Goal: Task Accomplishment & Management: Manage account settings

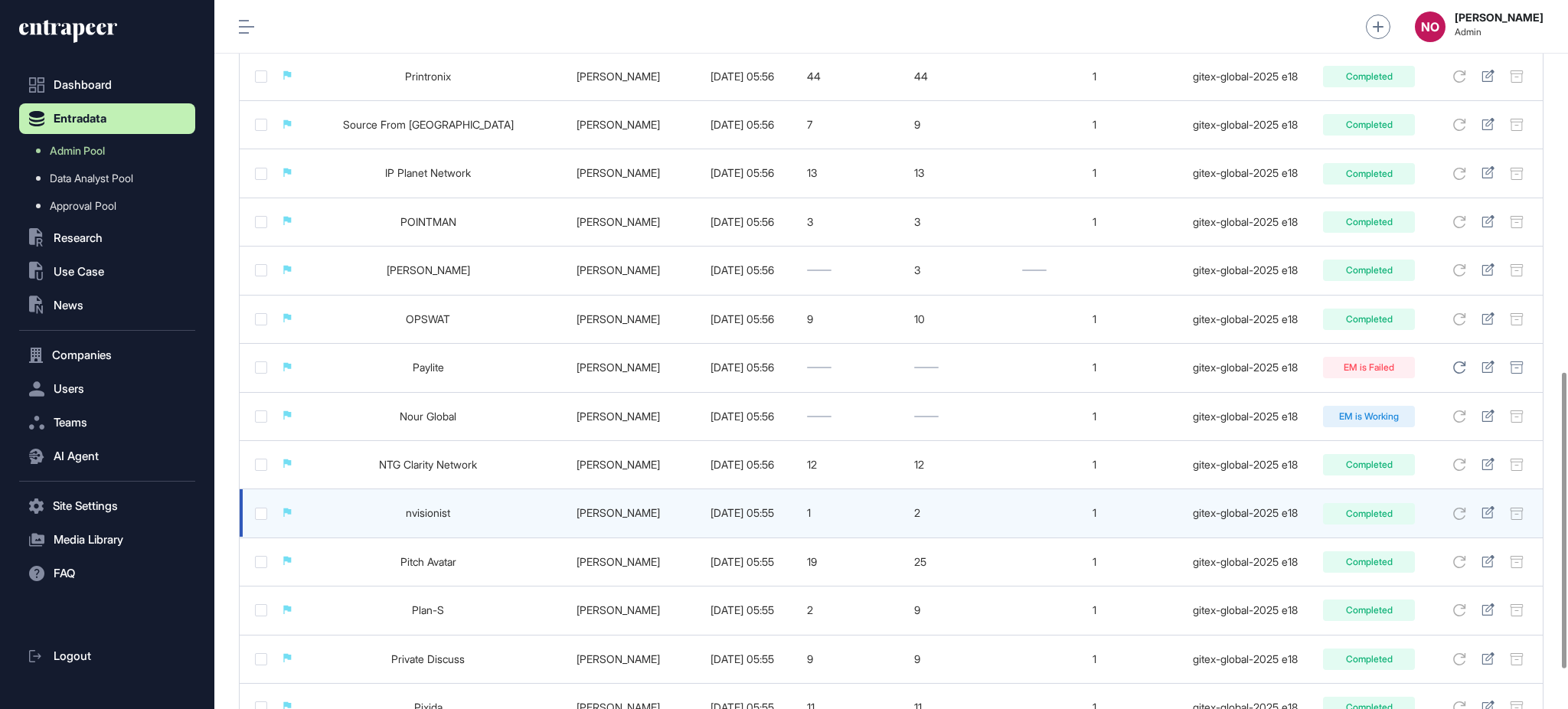
scroll to position [987, 0]
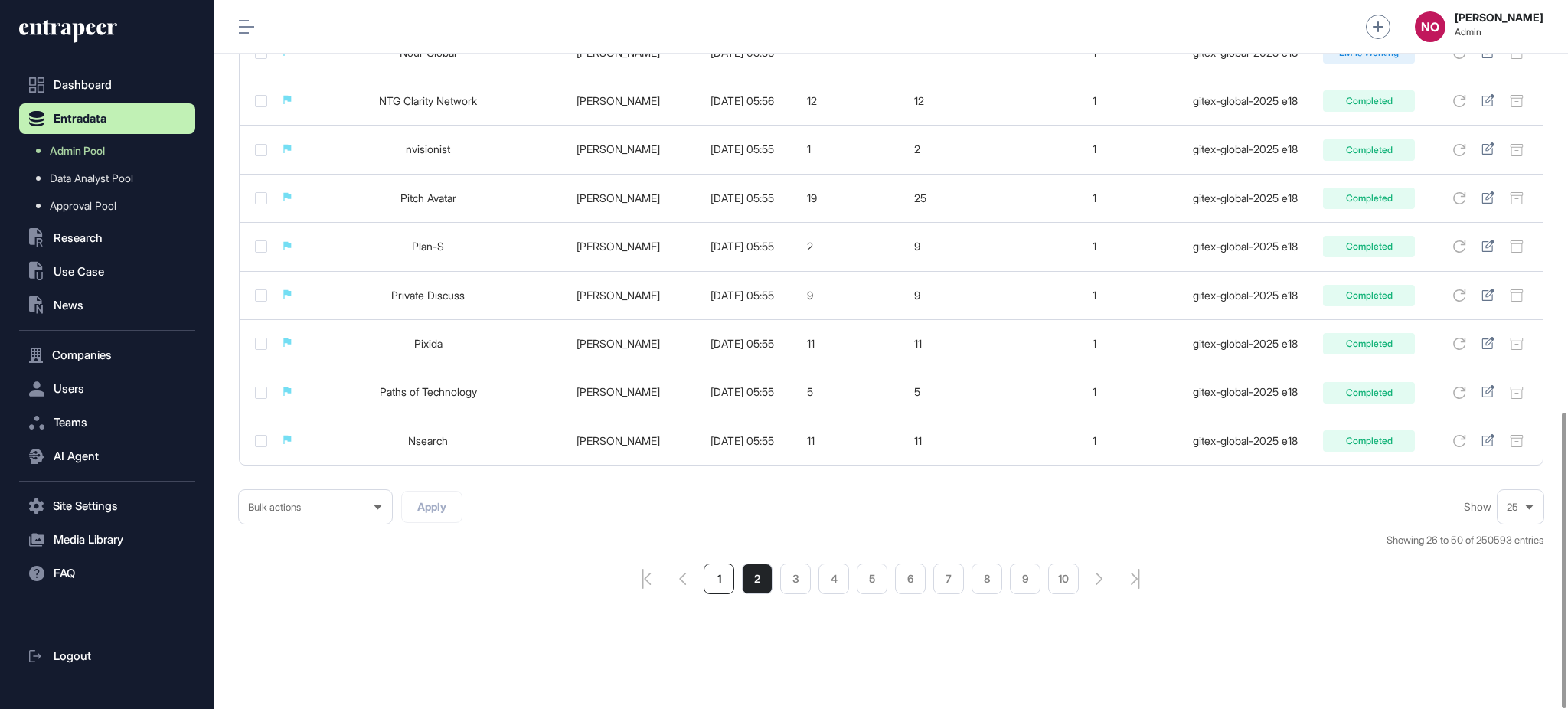
click at [708, 572] on li "1" at bounding box center [718, 578] width 30 height 30
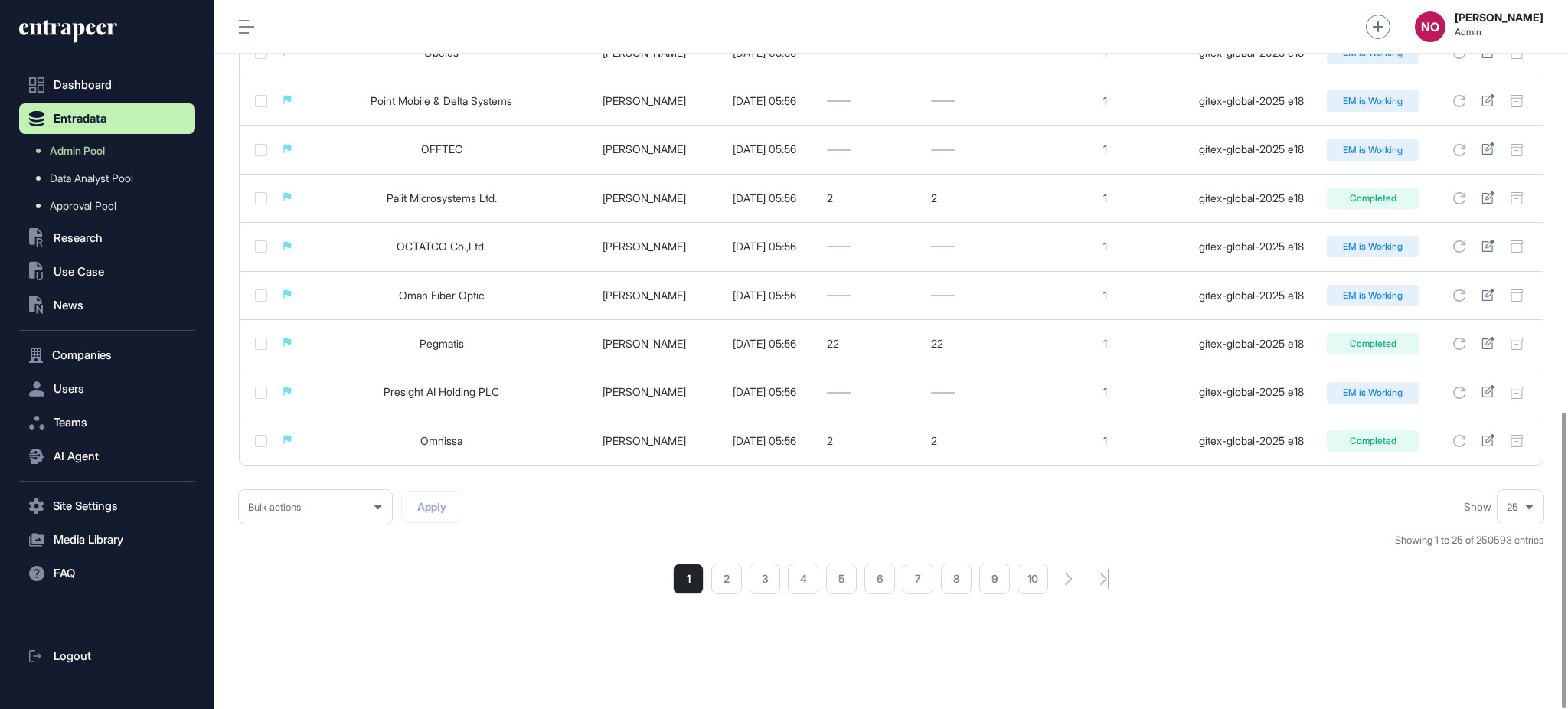
scroll to position [987, 0]
click at [111, 264] on button ".st0{fill:currentColor} Use Case" at bounding box center [107, 271] width 176 height 30
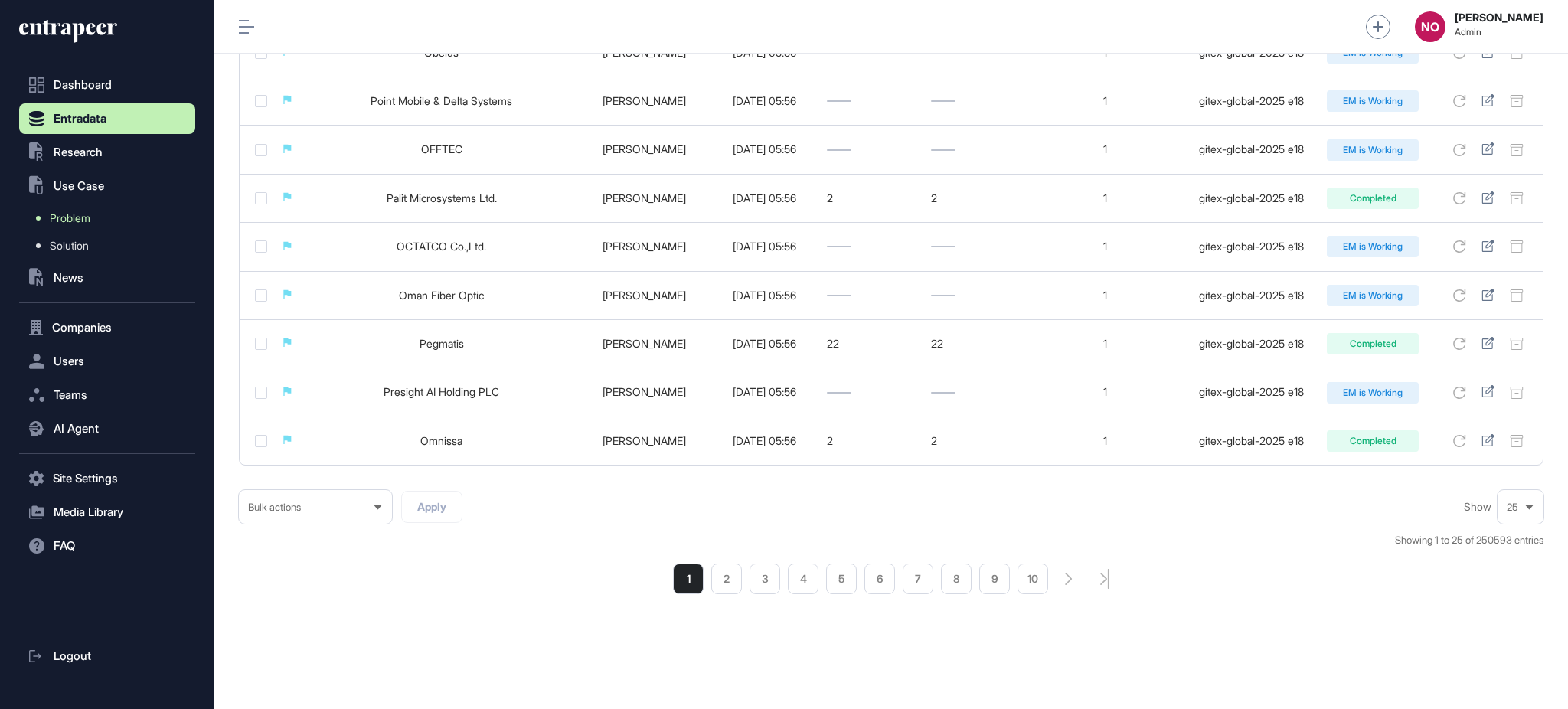
click at [113, 216] on link "Problem" at bounding box center [111, 218] width 168 height 28
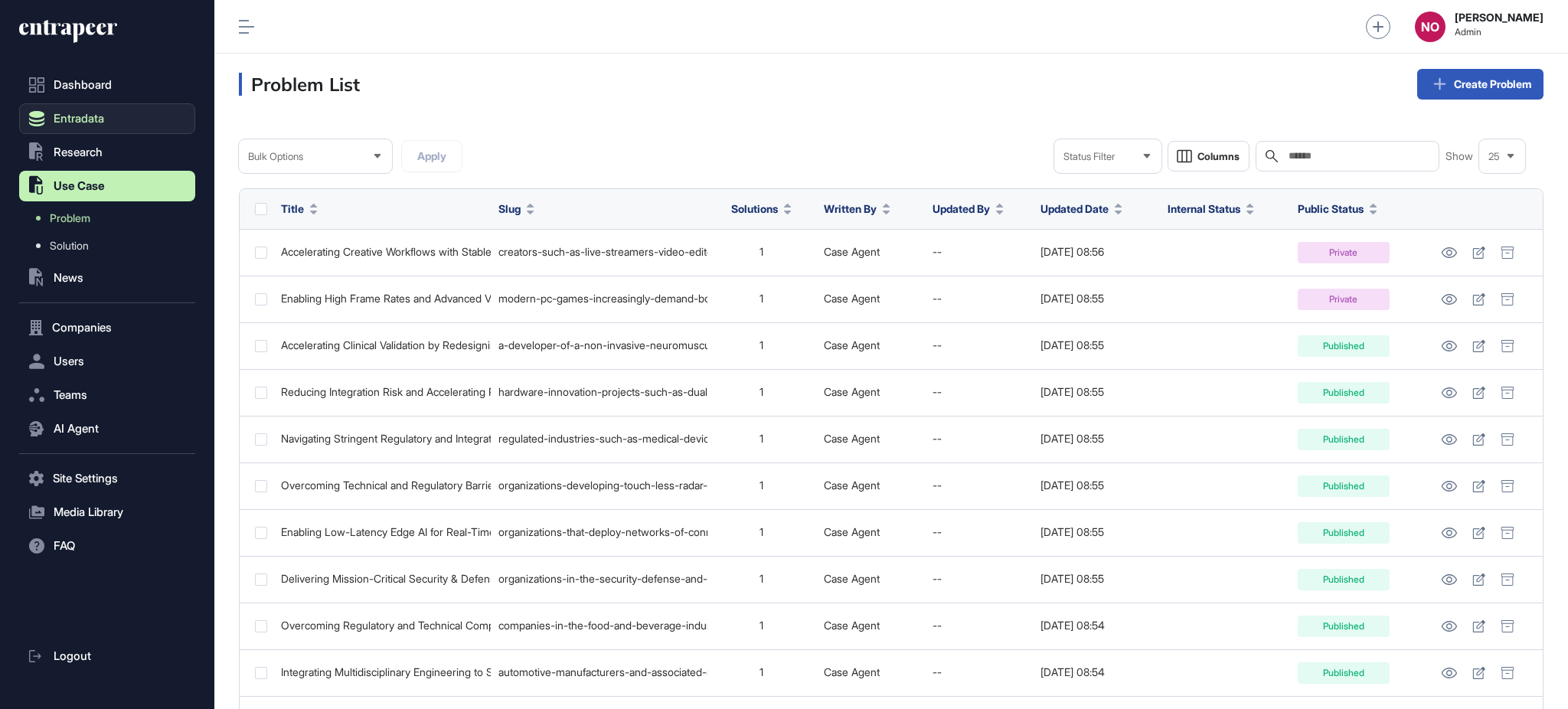
click at [93, 114] on span "Entradata" at bounding box center [79, 118] width 51 height 12
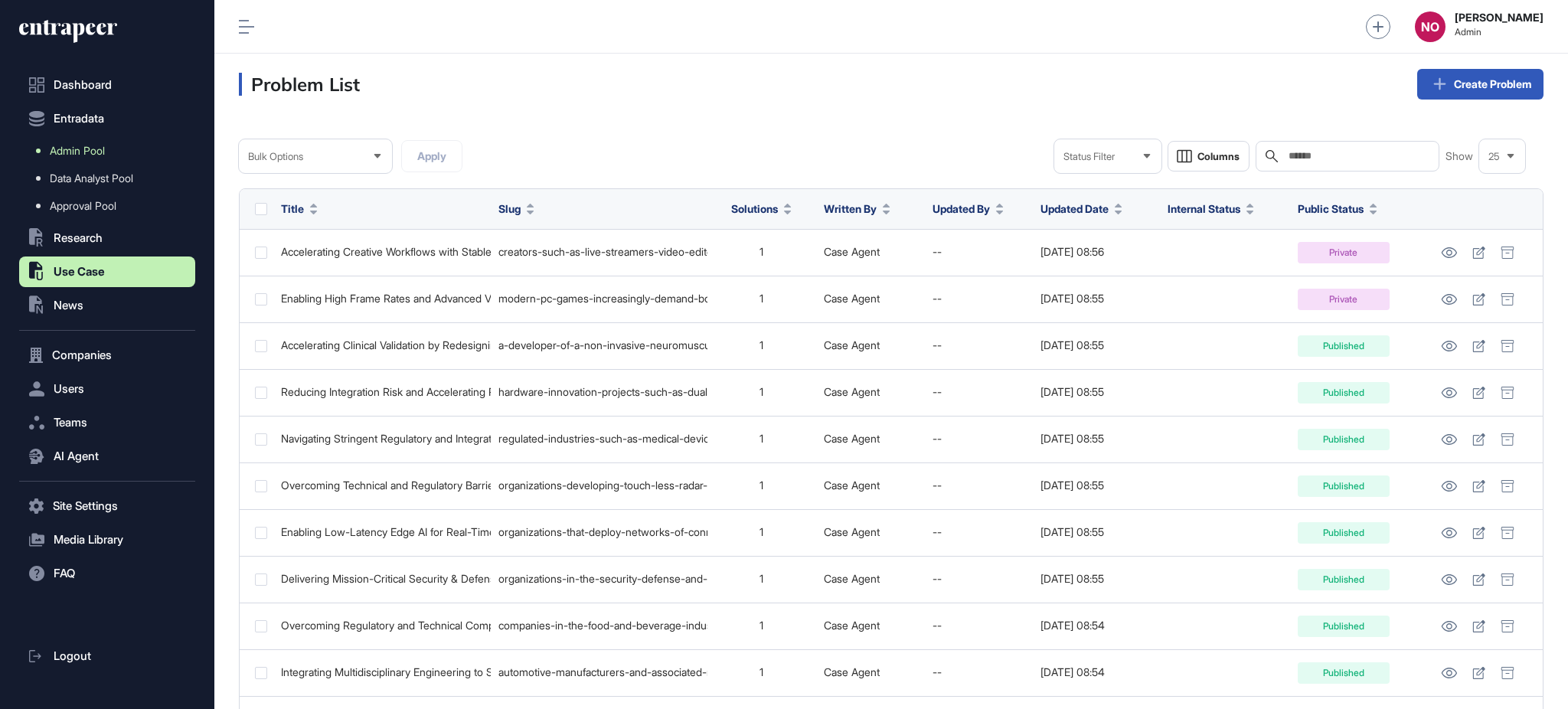
click at [93, 145] on span "Admin Pool" at bounding box center [77, 151] width 55 height 12
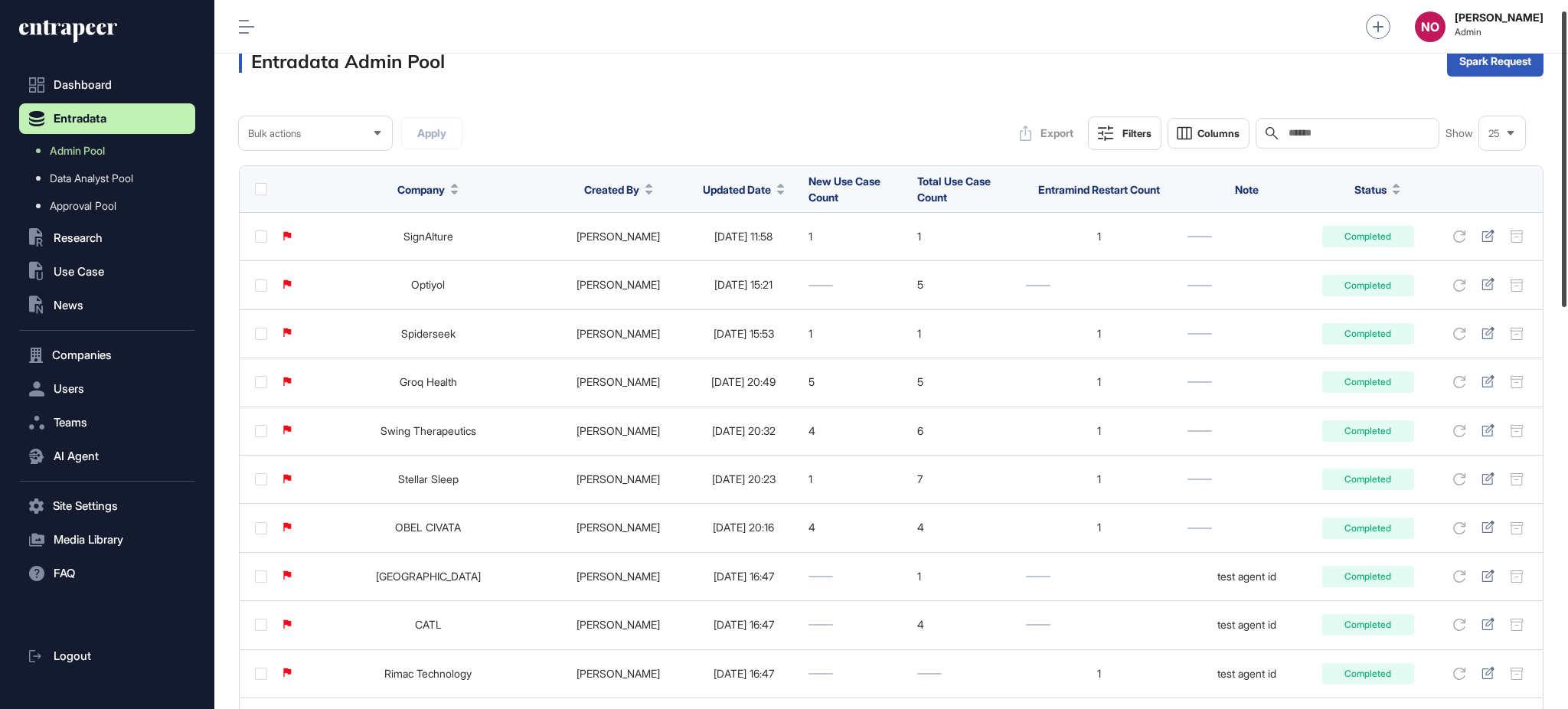
drag, startPoint x: 1566, startPoint y: 157, endPoint x: 1566, endPoint y: 169, distance: 12.0
click at [1566, 168] on div at bounding box center [1564, 159] width 5 height 295
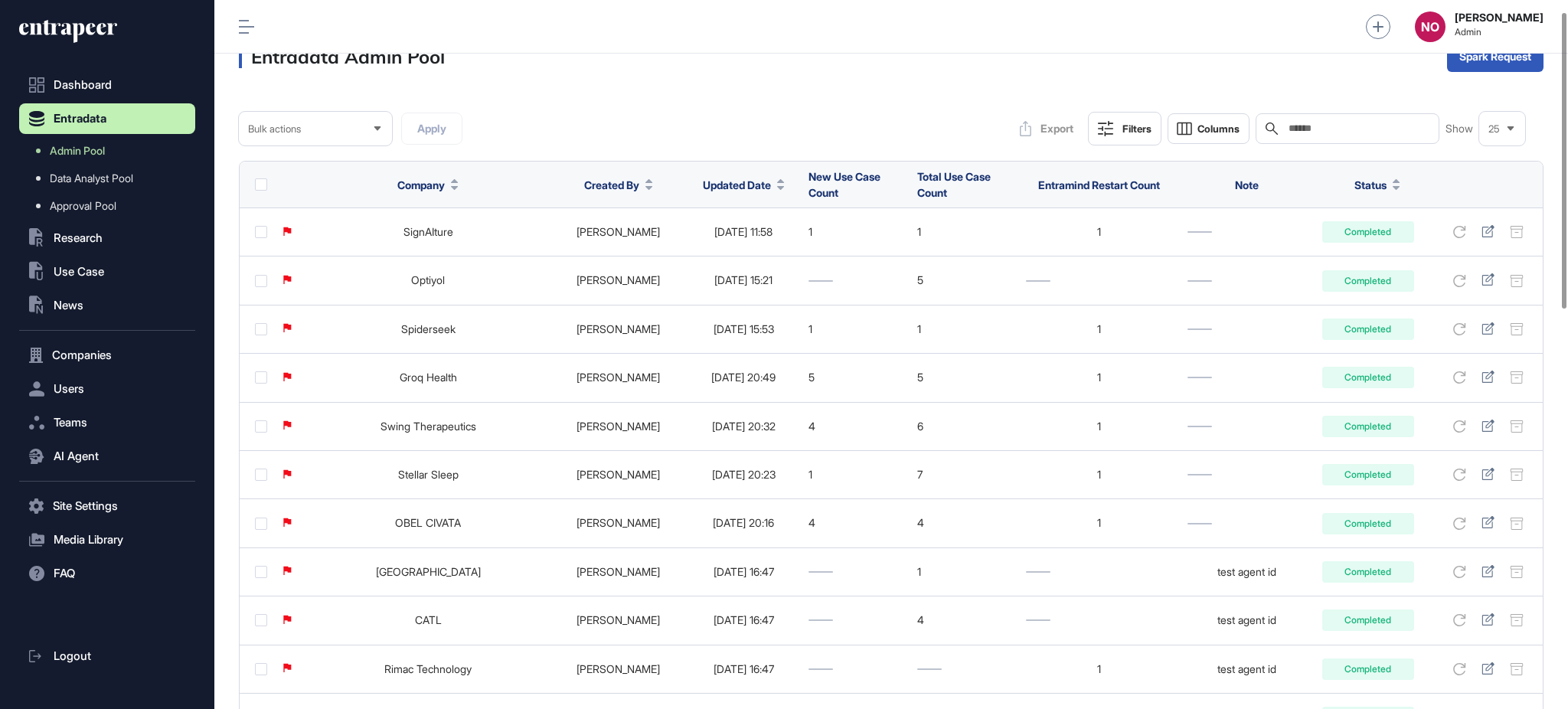
click at [734, 188] on span "Updated Date" at bounding box center [736, 185] width 68 height 16
click at [739, 240] on div "Sort Descending" at bounding box center [725, 248] width 95 height 22
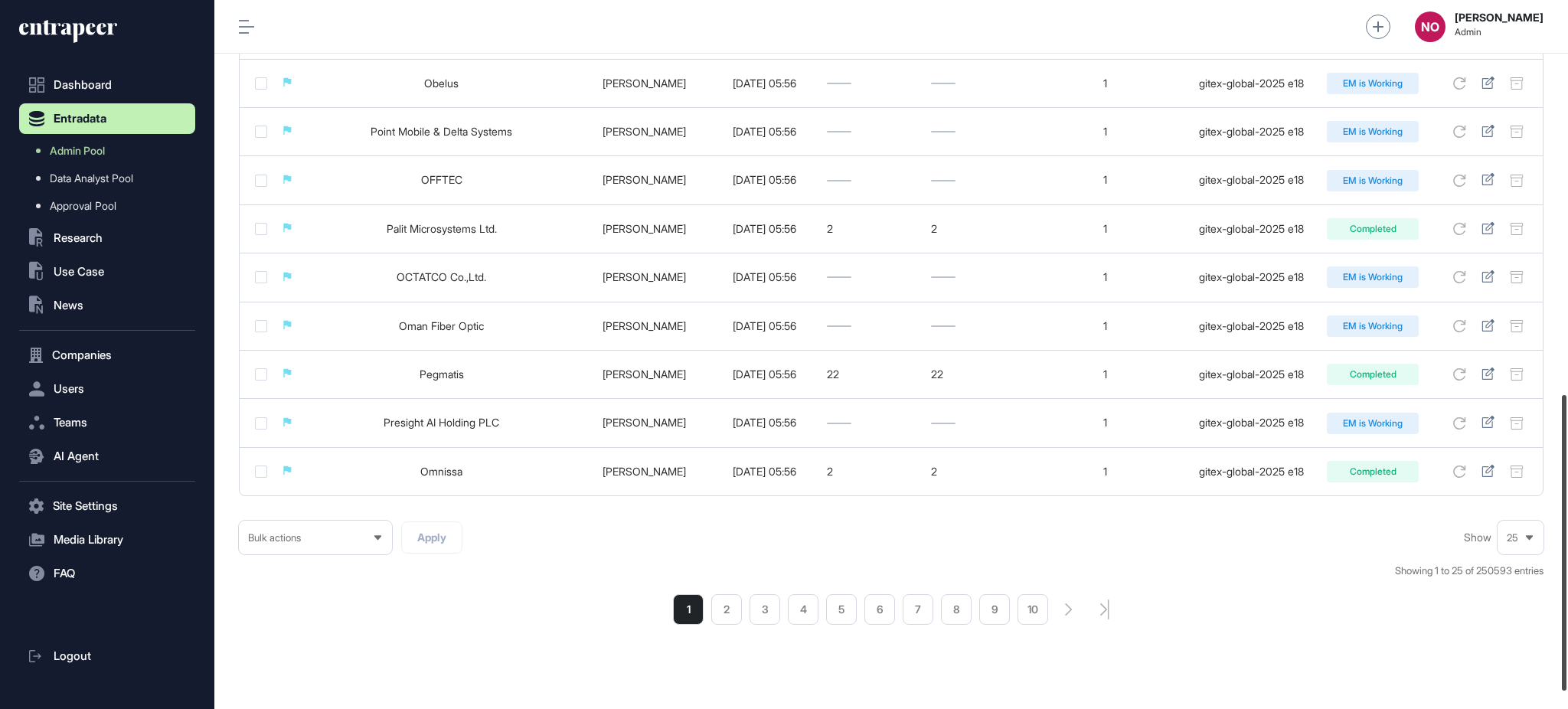
scroll to position [987, 0]
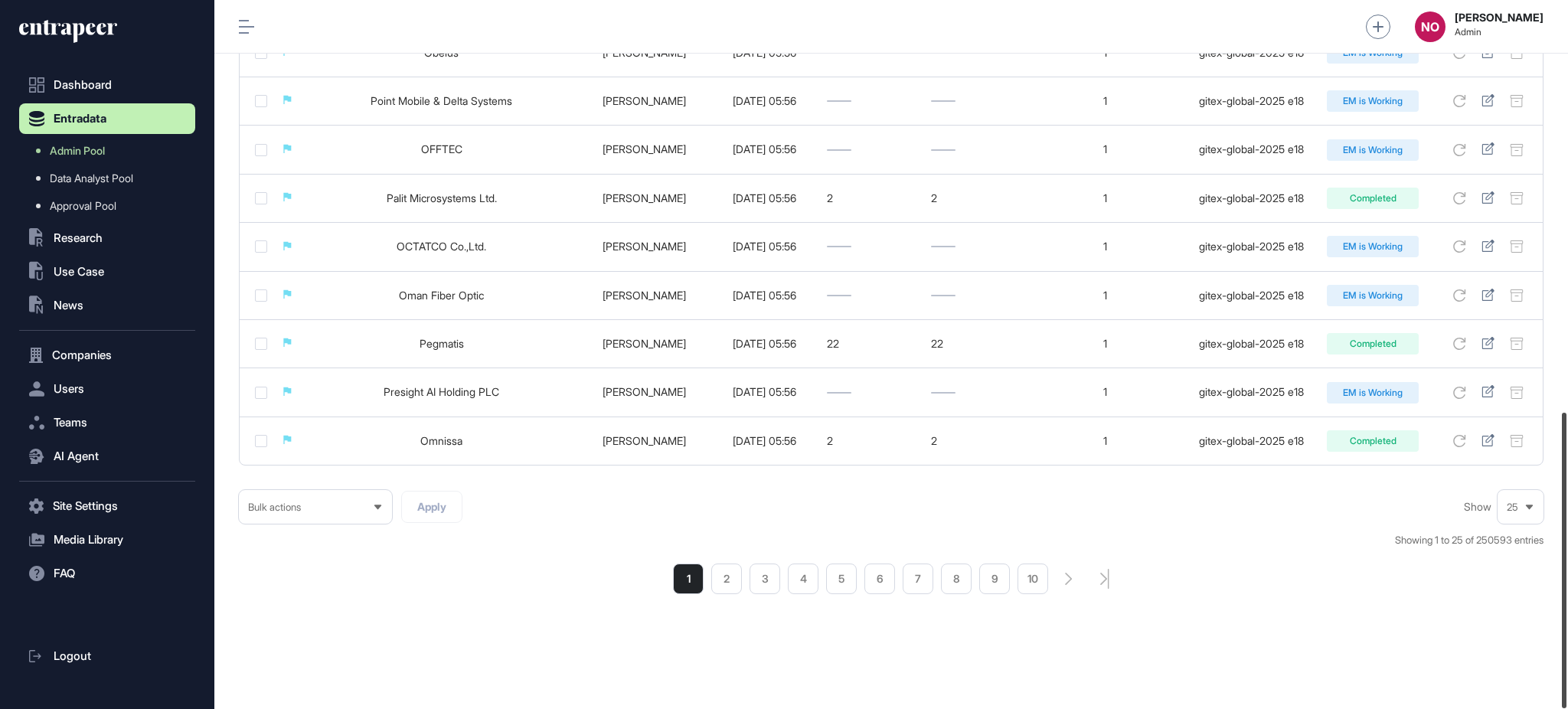
drag, startPoint x: 1562, startPoint y: 145, endPoint x: 1534, endPoint y: 569, distance: 424.9
click at [1534, 569] on div "Admin Dashboard Dashboard Profile My Content Request More Data NO Naciye Ozcan …" at bounding box center [890, 354] width 1353 height 709
click at [733, 582] on li "2" at bounding box center [726, 578] width 30 height 30
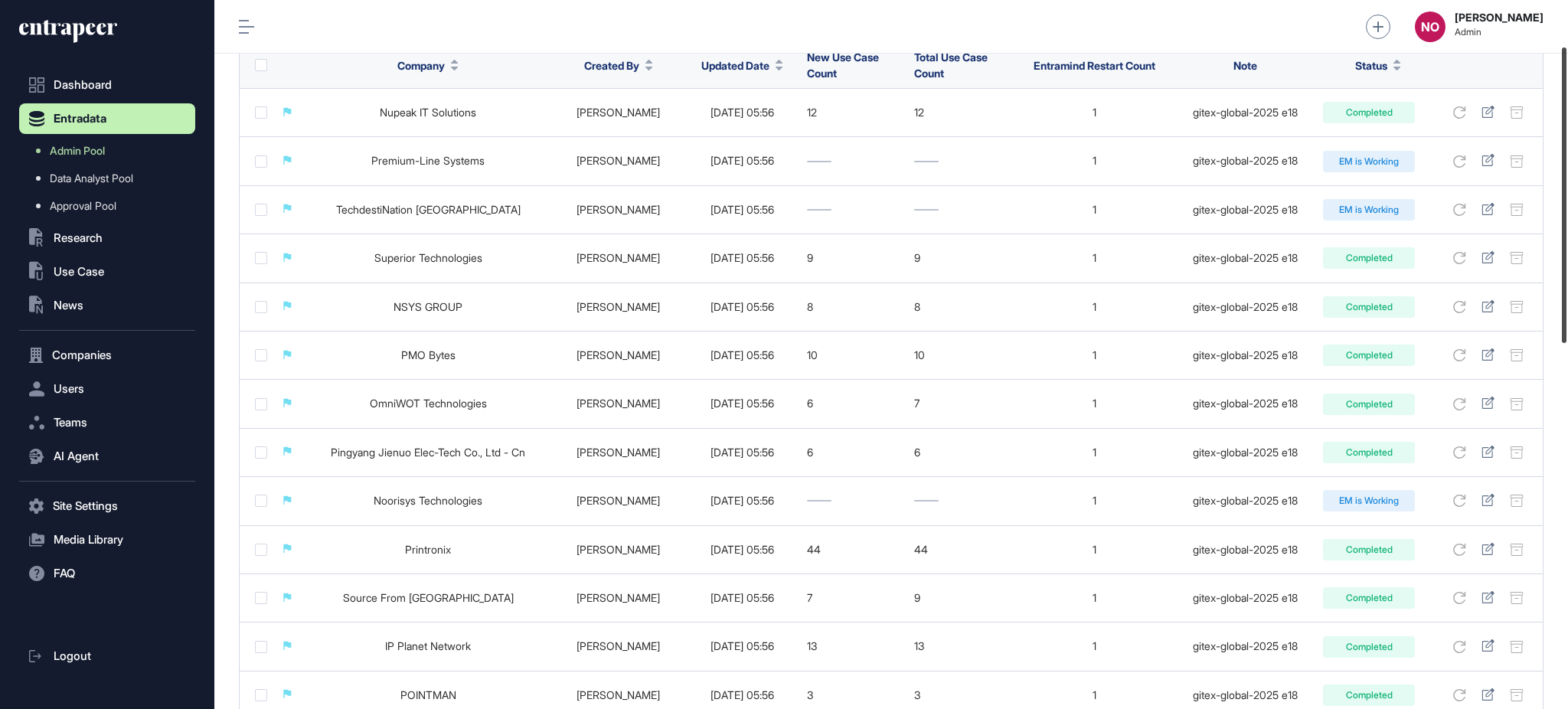
scroll to position [84, 0]
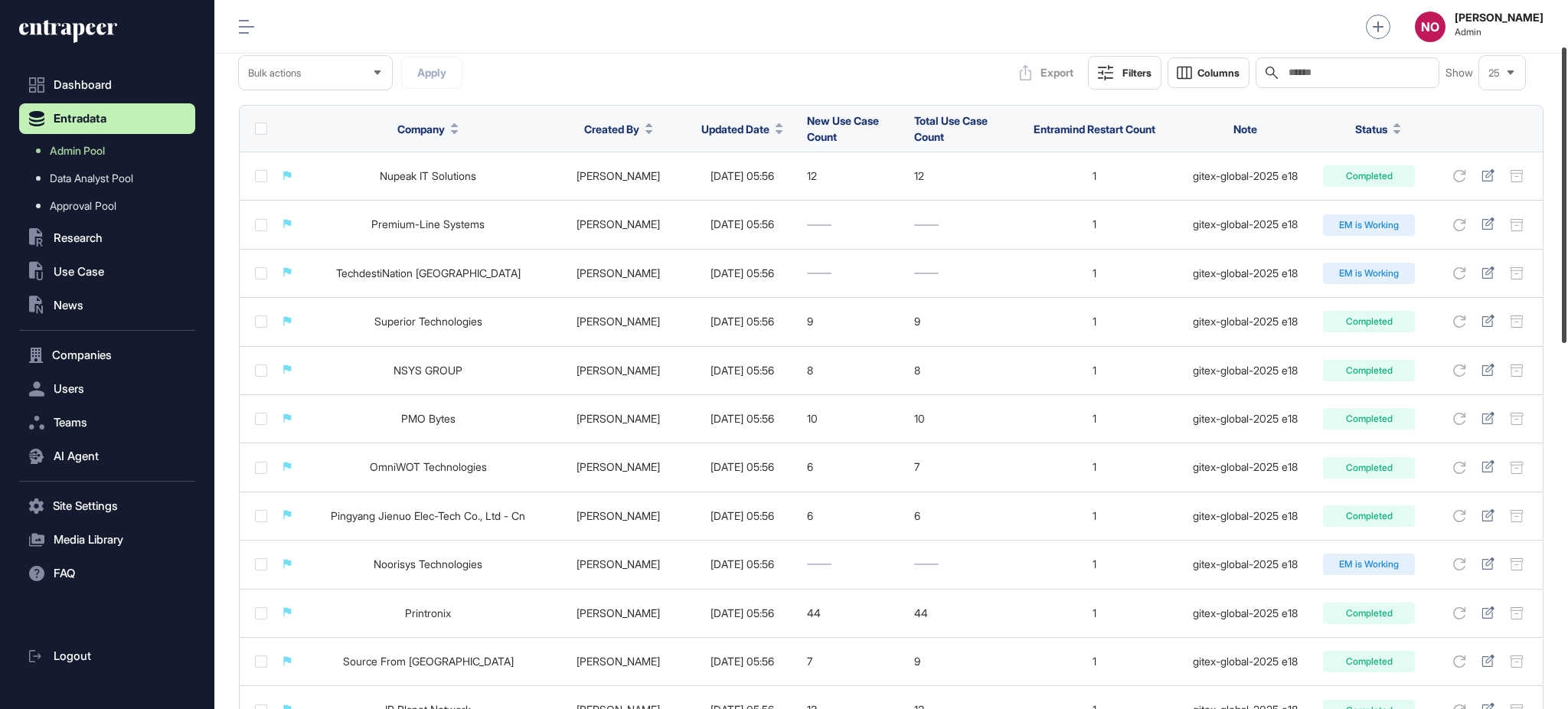
drag, startPoint x: 1566, startPoint y: 113, endPoint x: 1566, endPoint y: 148, distance: 35.0
click at [1566, 148] on div at bounding box center [1564, 195] width 5 height 295
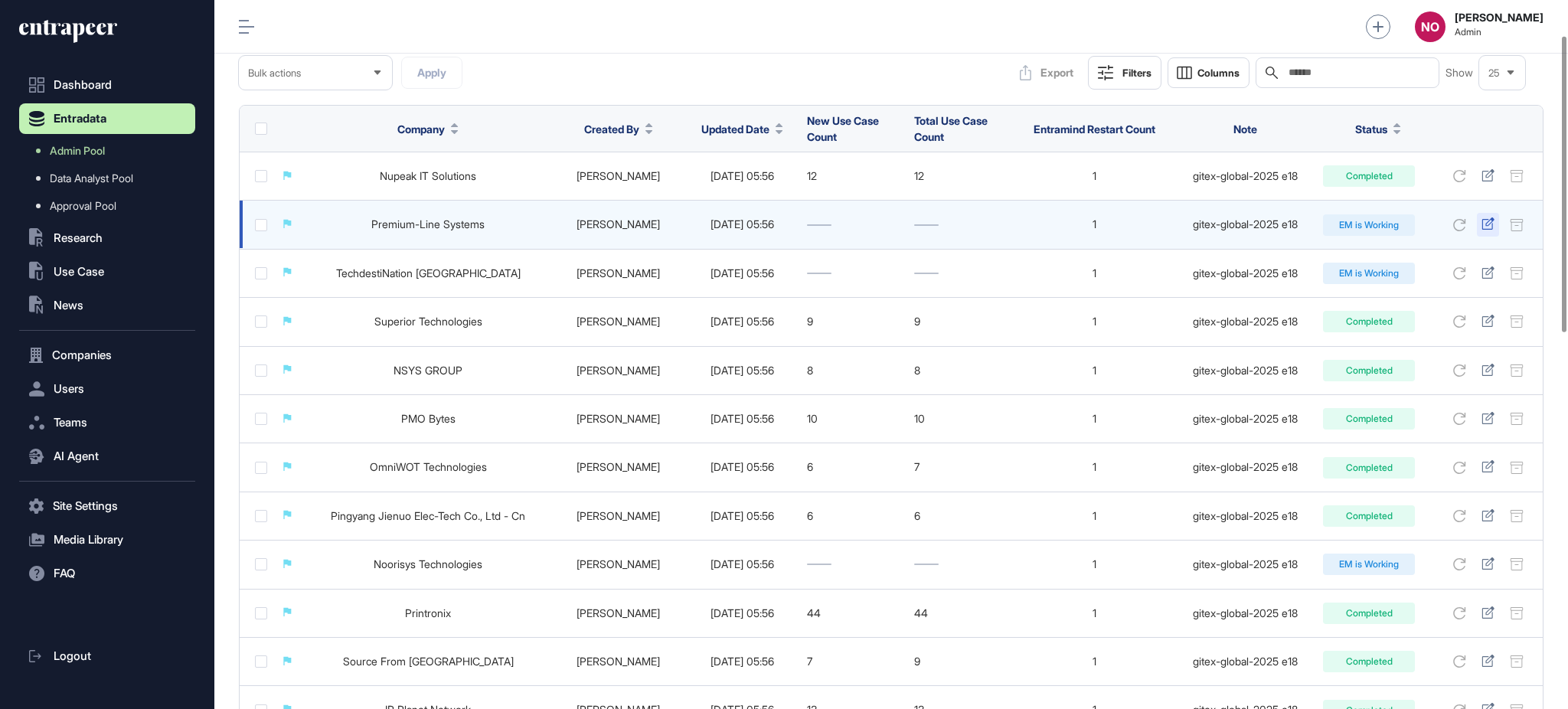
click at [1490, 233] on div at bounding box center [1487, 225] width 22 height 23
click at [1487, 220] on icon at bounding box center [1488, 223] width 13 height 12
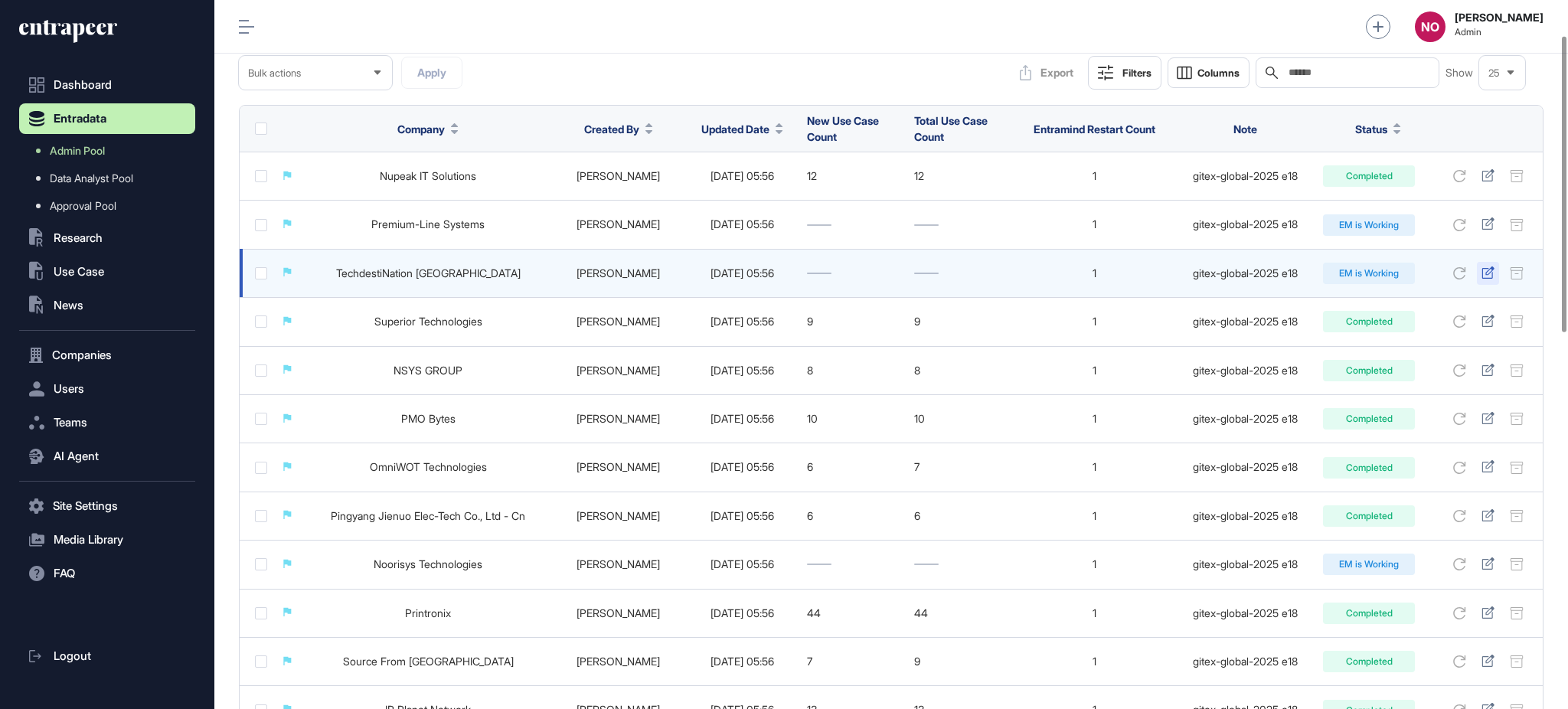
click at [1488, 269] on icon at bounding box center [1488, 272] width 13 height 12
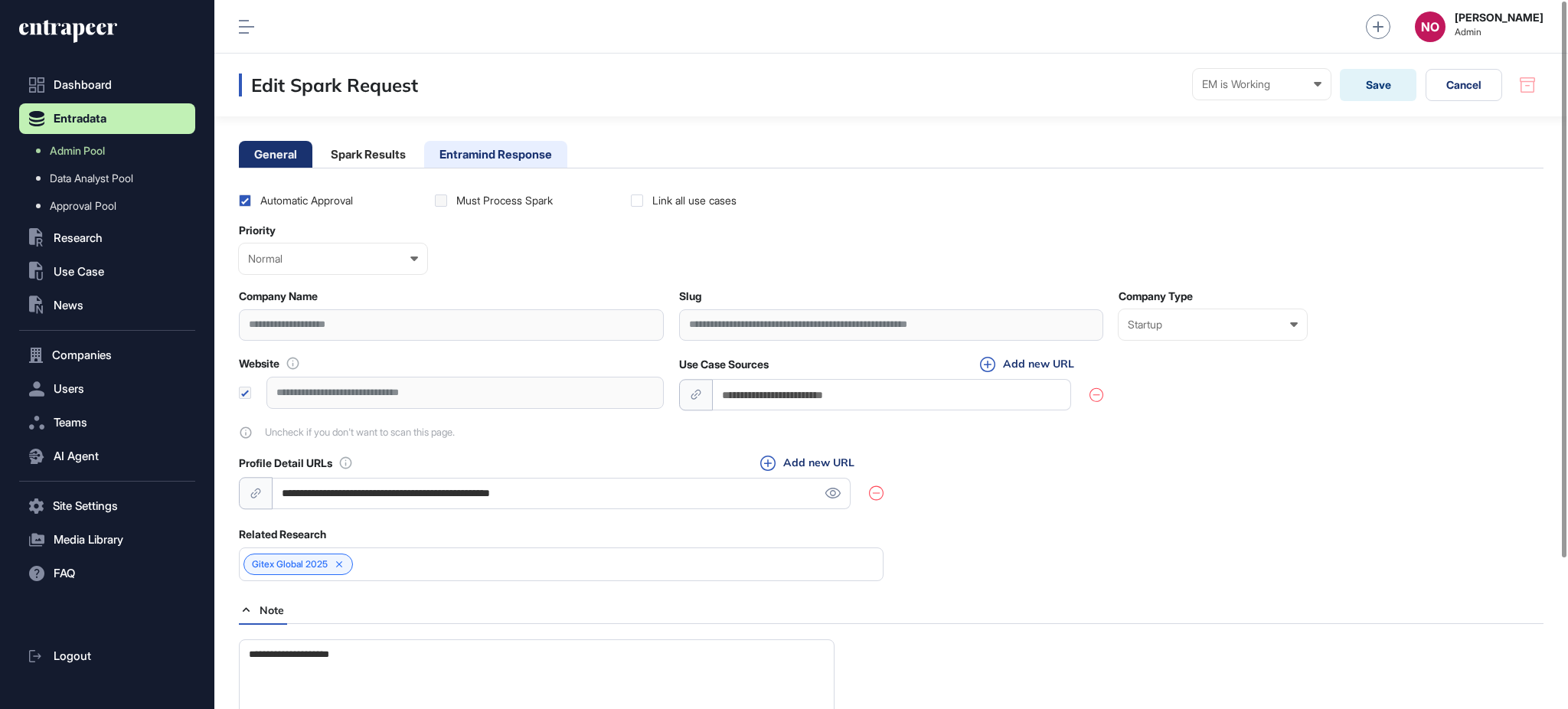
click at [484, 150] on li "Entramind Response" at bounding box center [495, 154] width 143 height 27
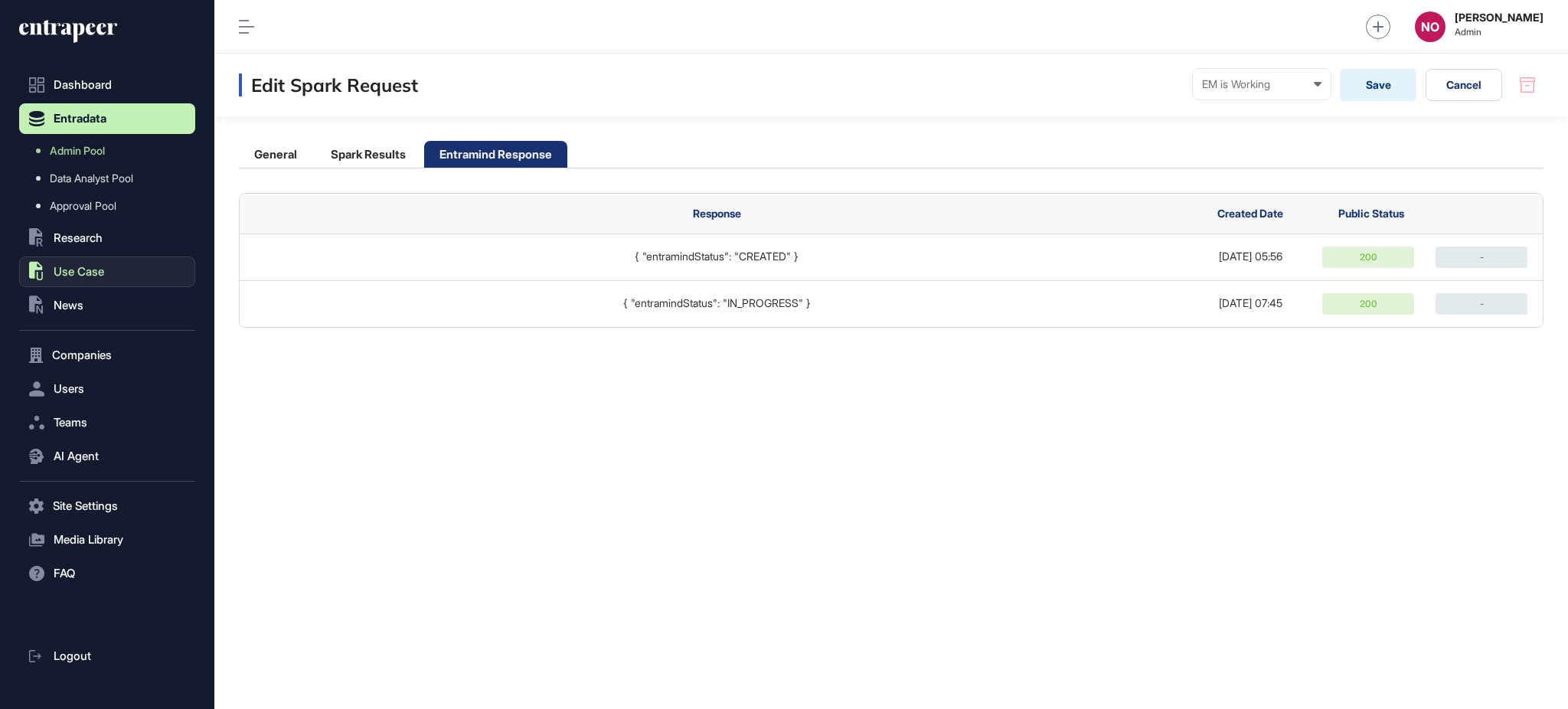
click at [92, 270] on span "Use Case" at bounding box center [79, 271] width 51 height 12
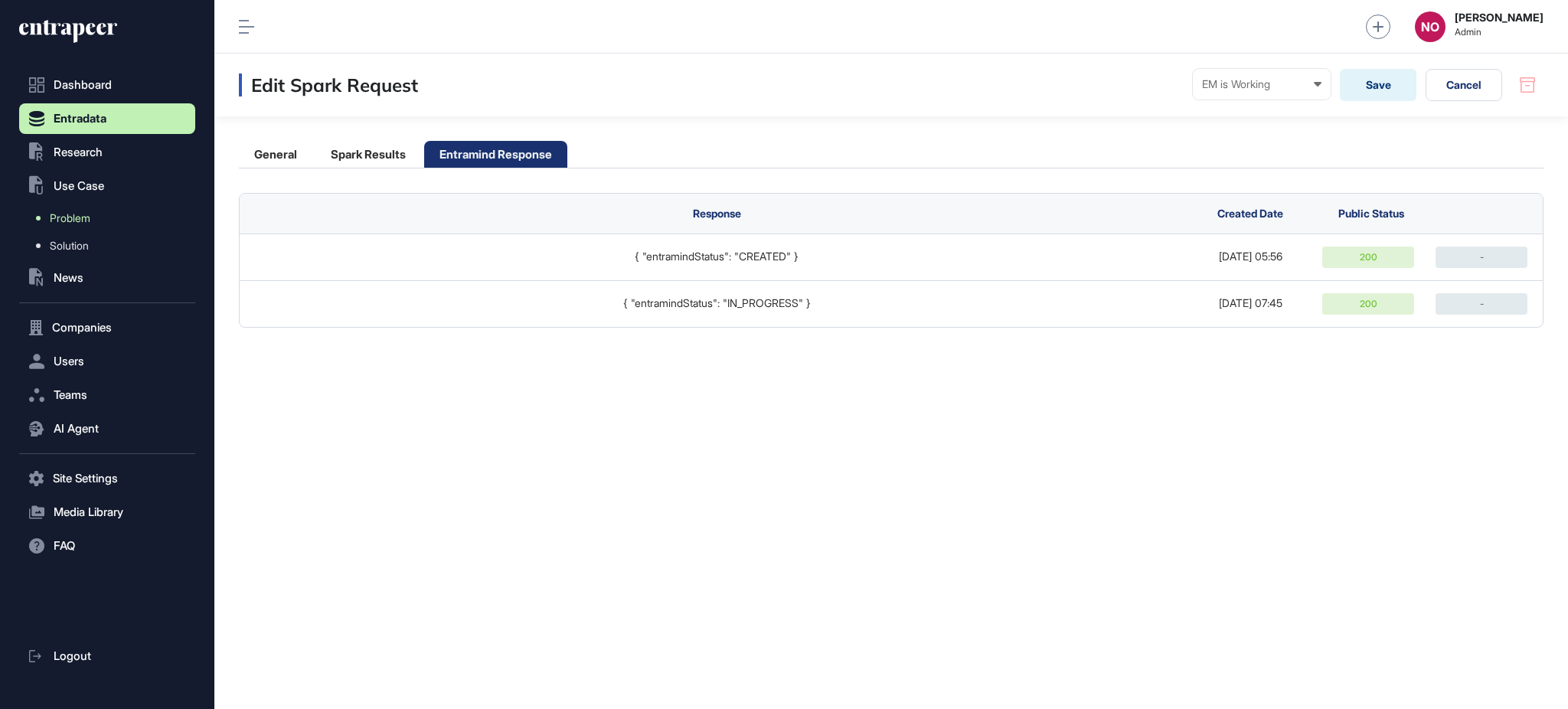
click at [95, 221] on link "Problem" at bounding box center [111, 218] width 168 height 28
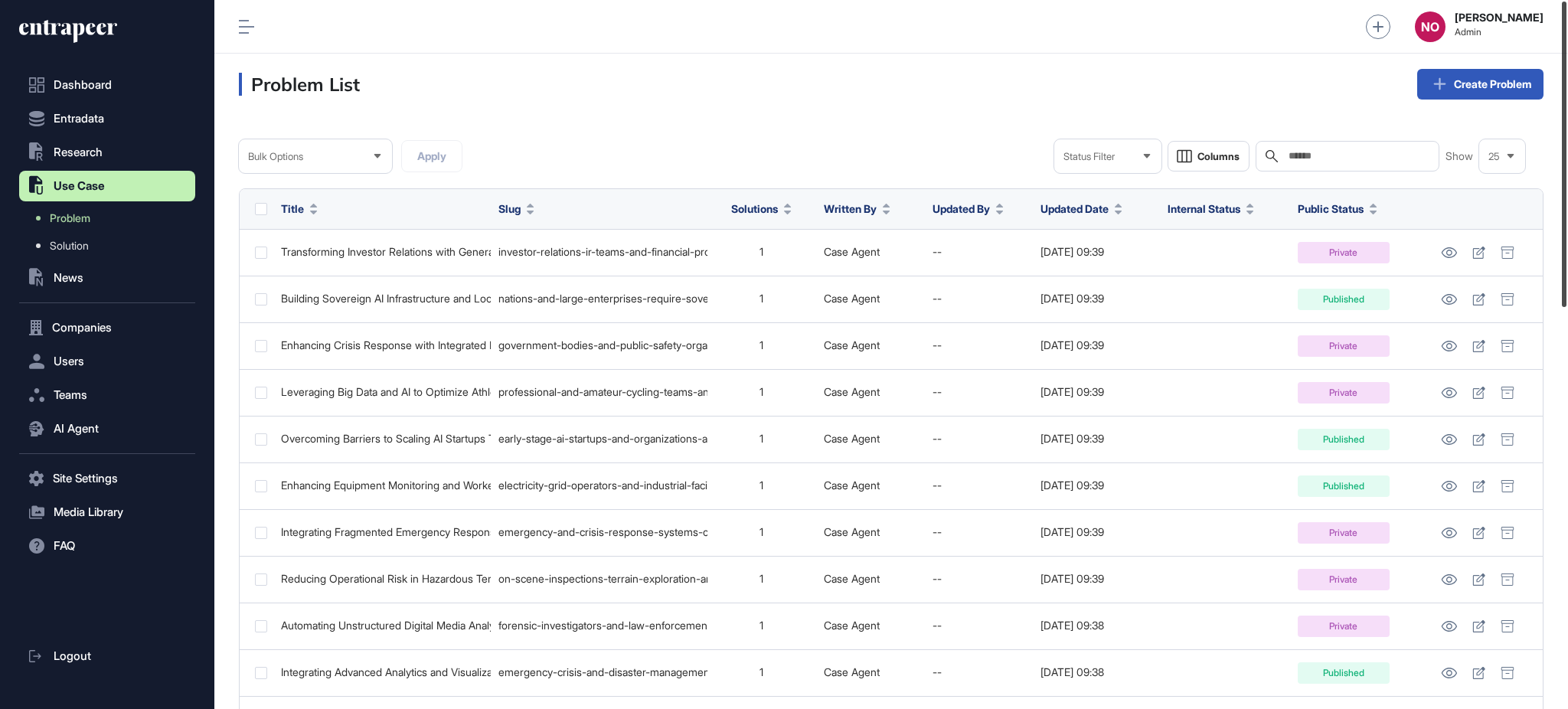
drag, startPoint x: 1566, startPoint y: 242, endPoint x: 1546, endPoint y: 165, distance: 79.6
click at [1546, 165] on div "Admin Dashboard Dashboard Profile My Content Request More Data NO Naciye Ozcan …" at bounding box center [890, 354] width 1353 height 709
click at [53, 123] on span "Entradata" at bounding box center [79, 118] width 51 height 12
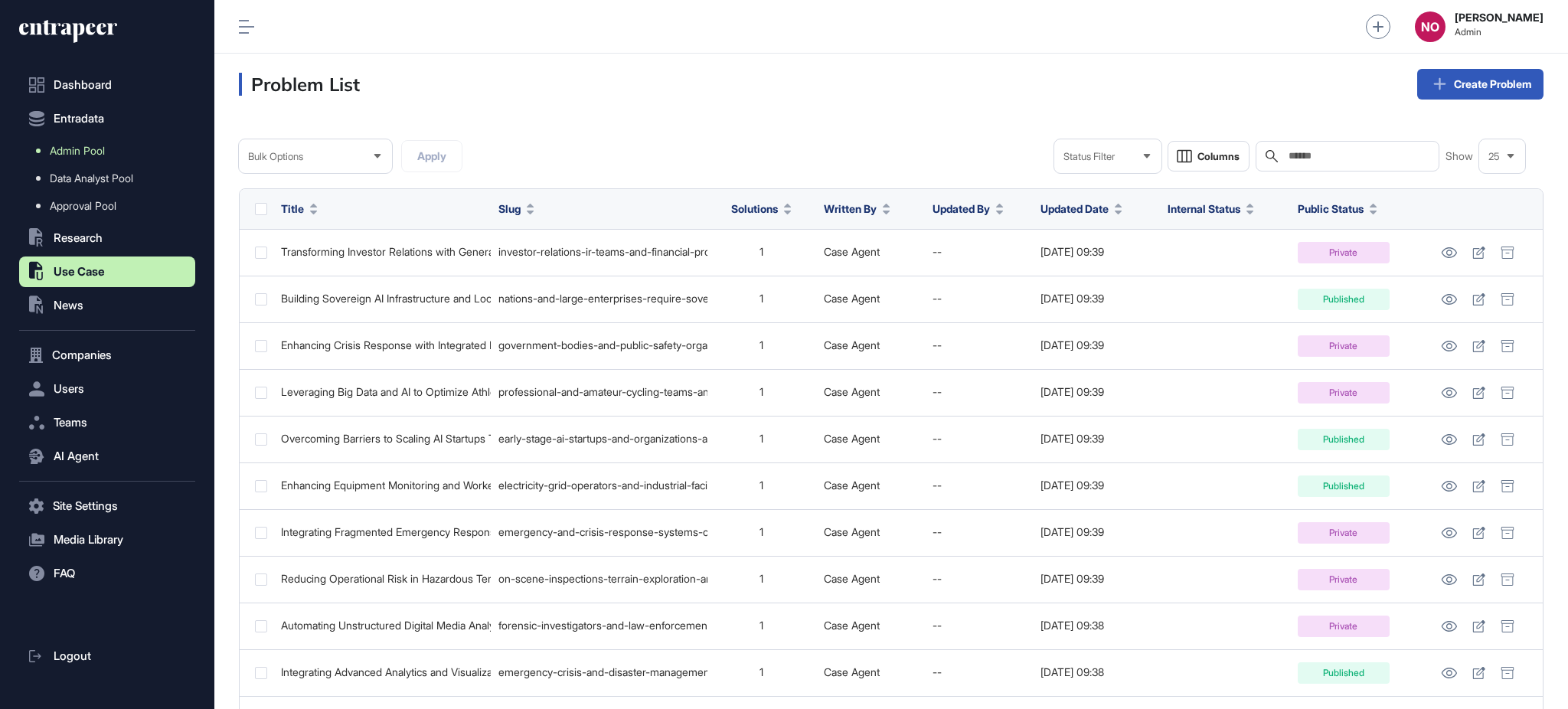
drag, startPoint x: 59, startPoint y: 130, endPoint x: 80, endPoint y: 157, distance: 34.2
click at [80, 157] on link "Admin Pool" at bounding box center [111, 151] width 168 height 28
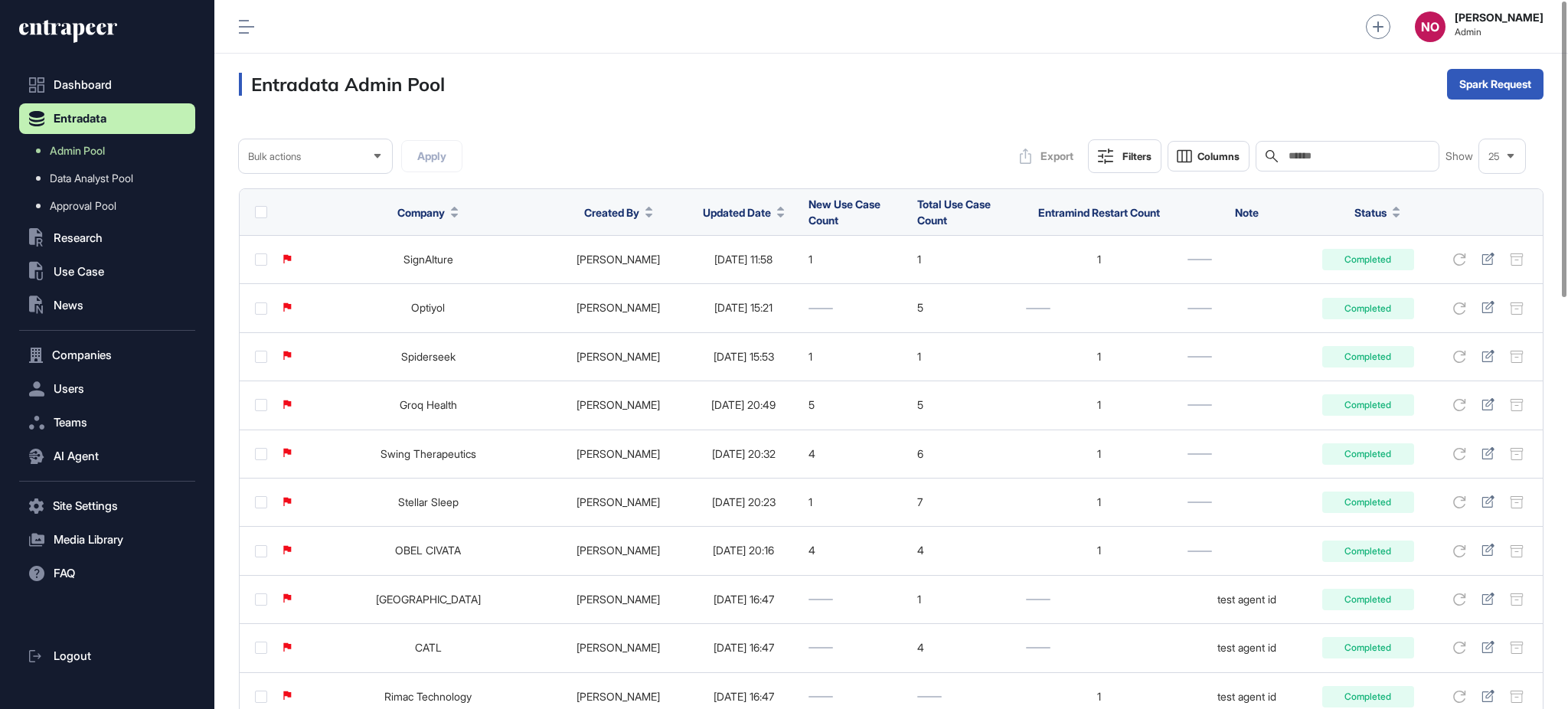
click at [741, 212] on button "Updated Date" at bounding box center [743, 212] width 82 height 16
click at [745, 270] on span "Sort Descending" at bounding box center [734, 277] width 61 height 13
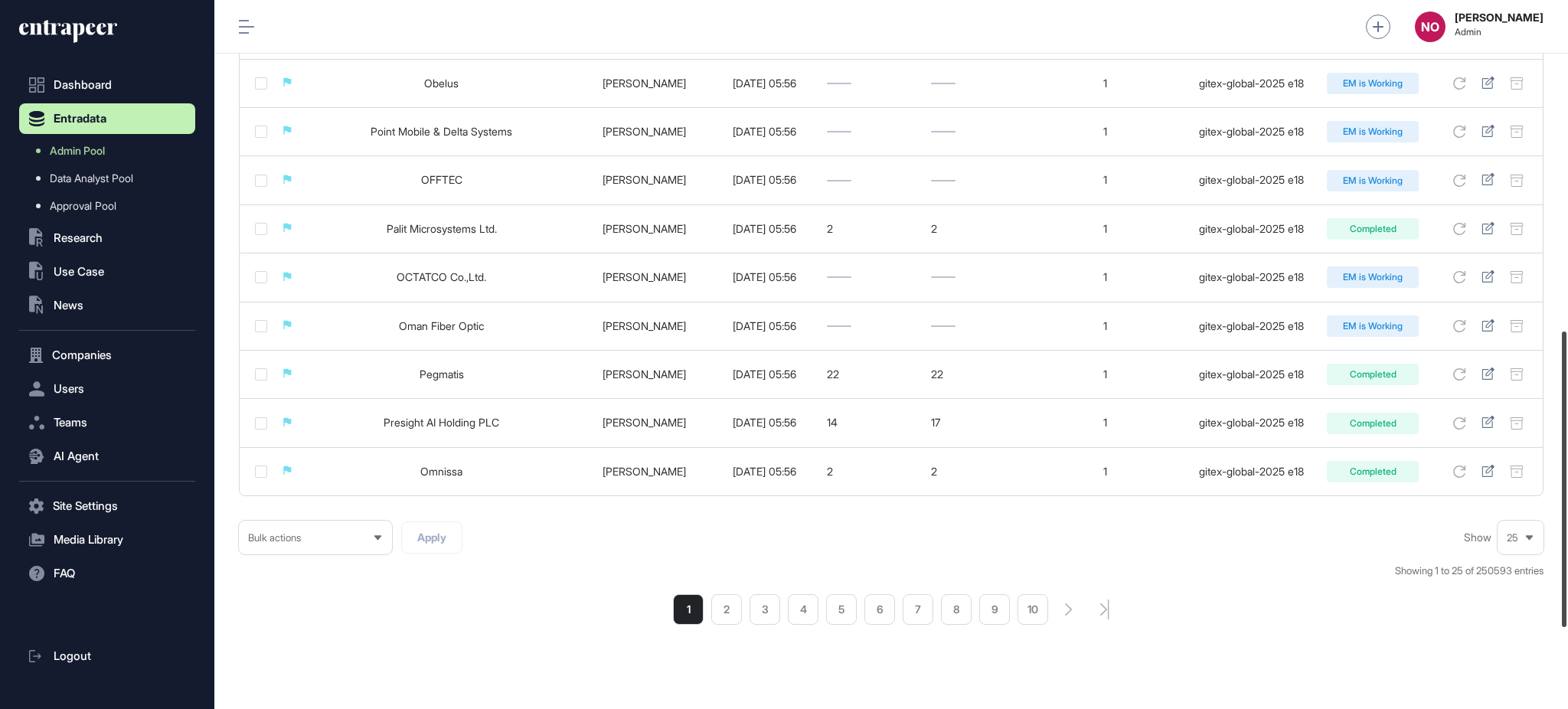
scroll to position [987, 0]
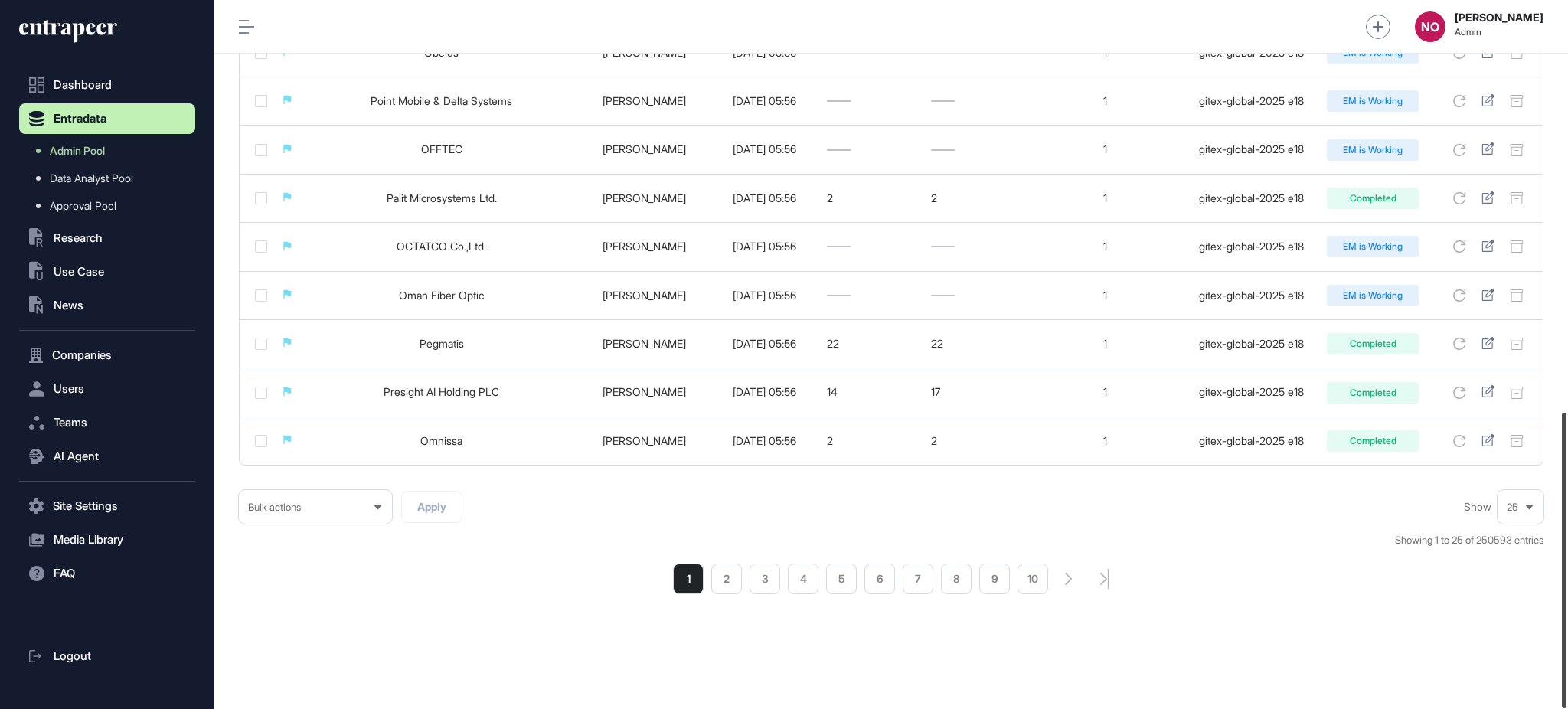
drag, startPoint x: 1566, startPoint y: 258, endPoint x: 1512, endPoint y: 690, distance: 435.4
click at [1538, 687] on div "Admin Dashboard Dashboard Profile My Content Request More Data NO Naciye Ozcan …" at bounding box center [890, 354] width 1353 height 709
click at [727, 584] on li "2" at bounding box center [726, 578] width 30 height 30
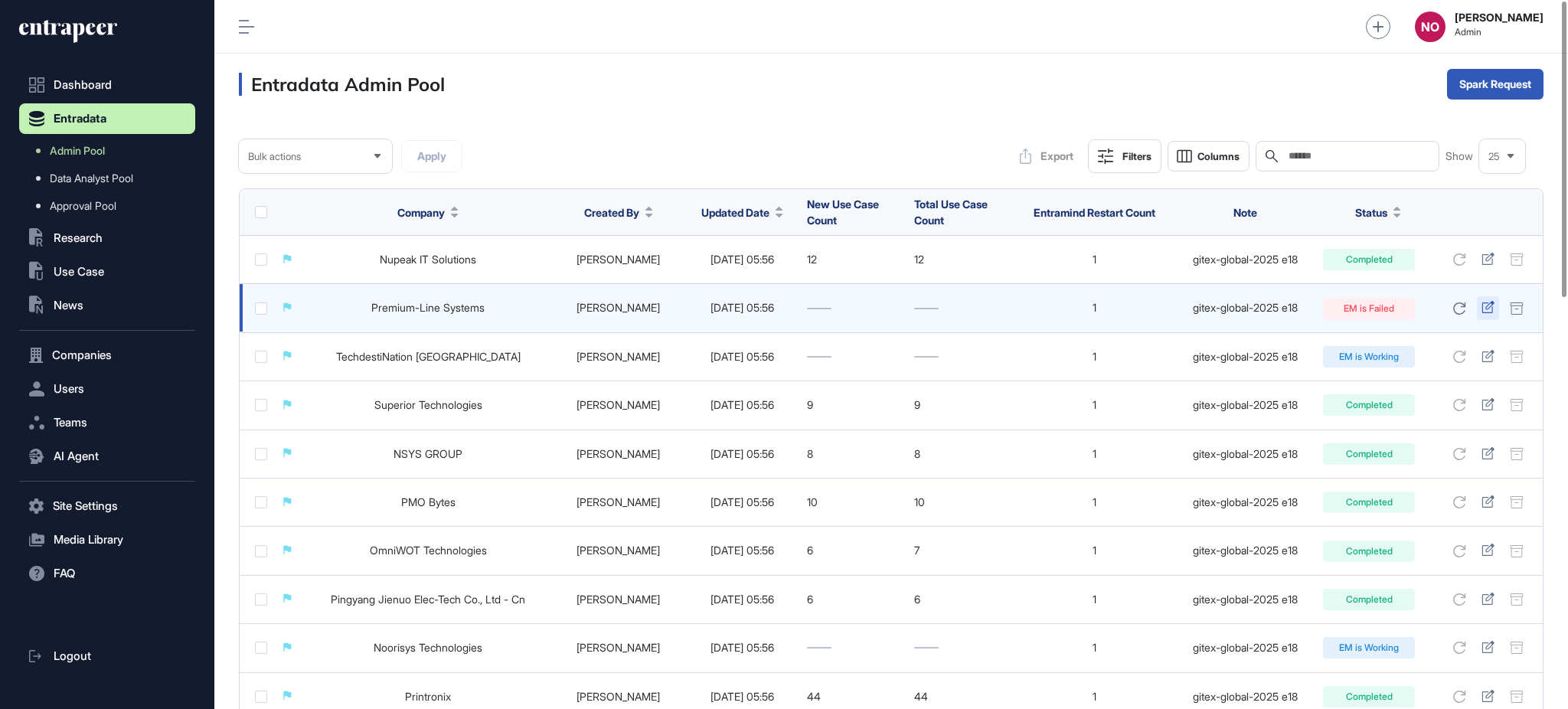
click at [1488, 307] on icon at bounding box center [1488, 307] width 13 height 12
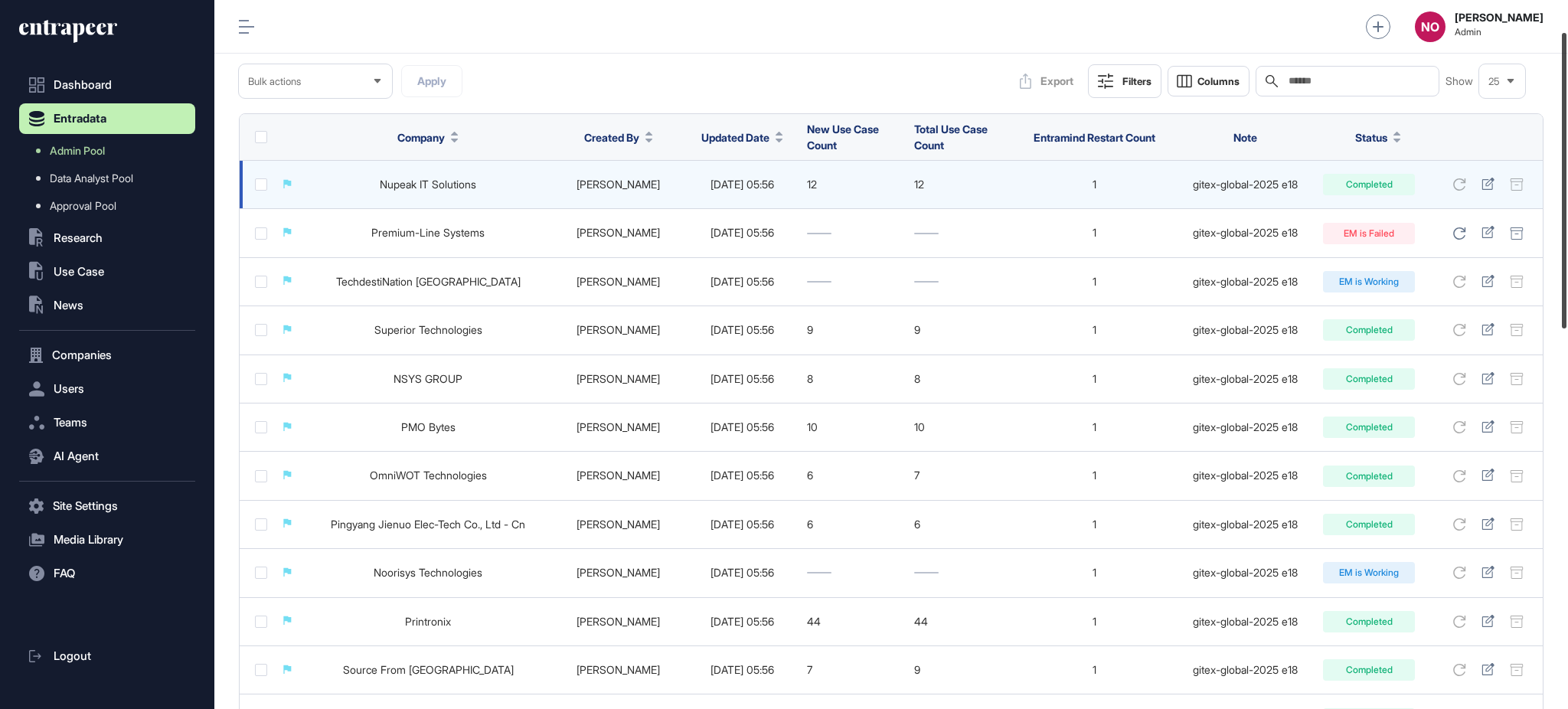
drag, startPoint x: 1566, startPoint y: 321, endPoint x: 1470, endPoint y: 194, distance: 159.2
click at [1545, 280] on div "Admin Dashboard Dashboard Profile My Content Request More Data NO Naciye Ozcan …" at bounding box center [890, 354] width 1353 height 709
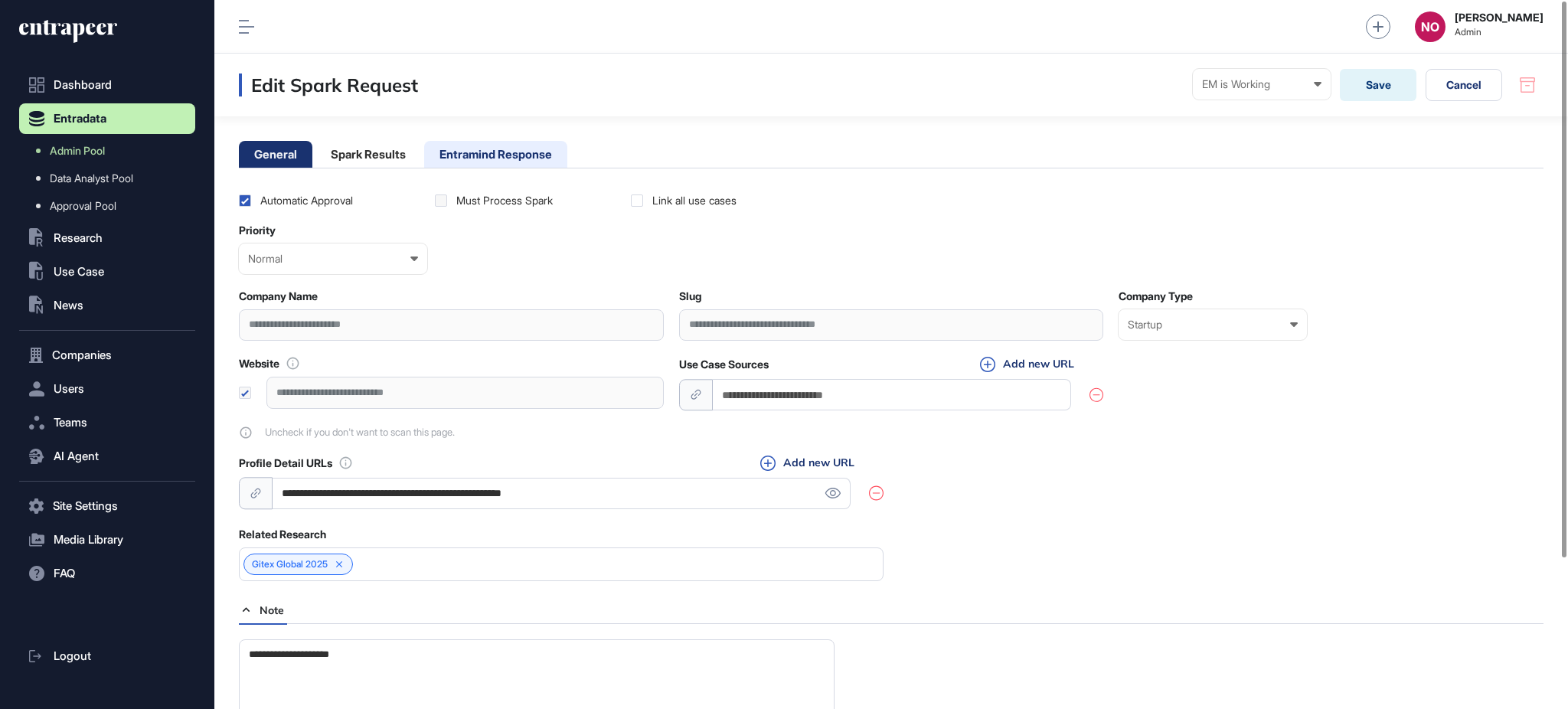
click at [507, 165] on li "Entramind Response" at bounding box center [495, 154] width 143 height 27
click at [567, 157] on li "Entramind Response" at bounding box center [495, 154] width 143 height 27
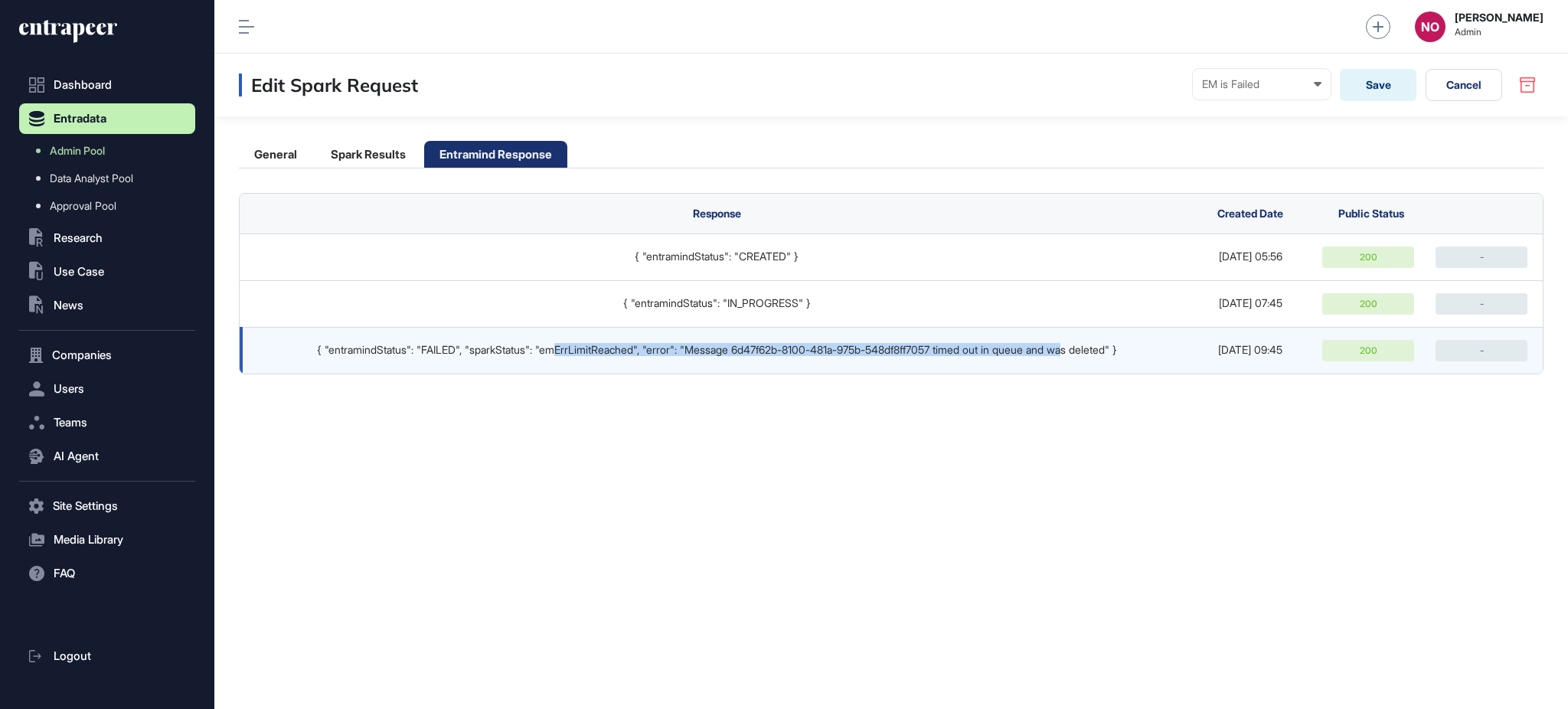
drag, startPoint x: 543, startPoint y: 352, endPoint x: 1085, endPoint y: 369, distance: 542.3
click at [1085, 369] on td "{ "entramindStatus": "FAILED", "sparkStatus": "emErrLimitReached", "error": "Me…" at bounding box center [712, 350] width 946 height 47
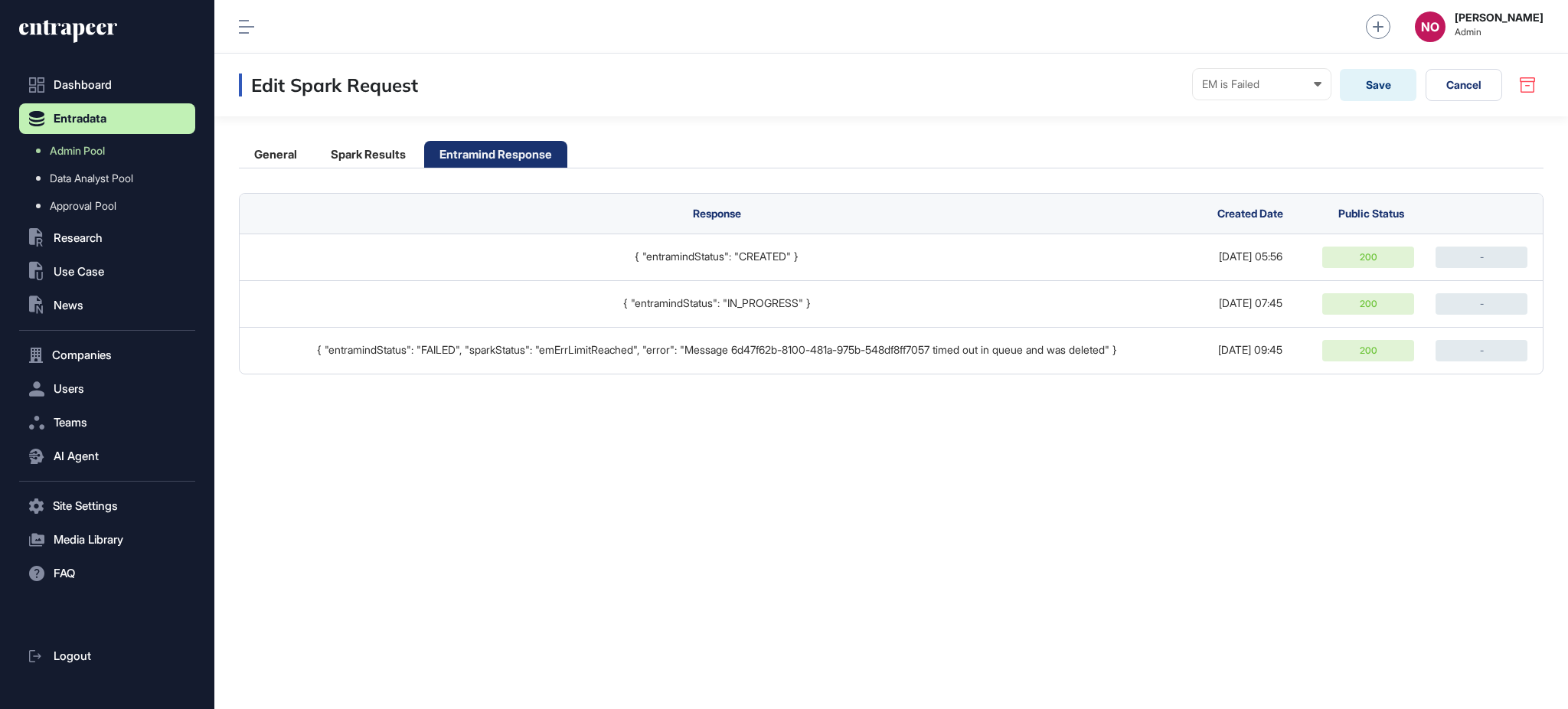
click at [1073, 443] on div "Edit Spark Request EM is Failed Ready In progress Completed EM is Working EM is…" at bounding box center [890, 380] width 1353 height 655
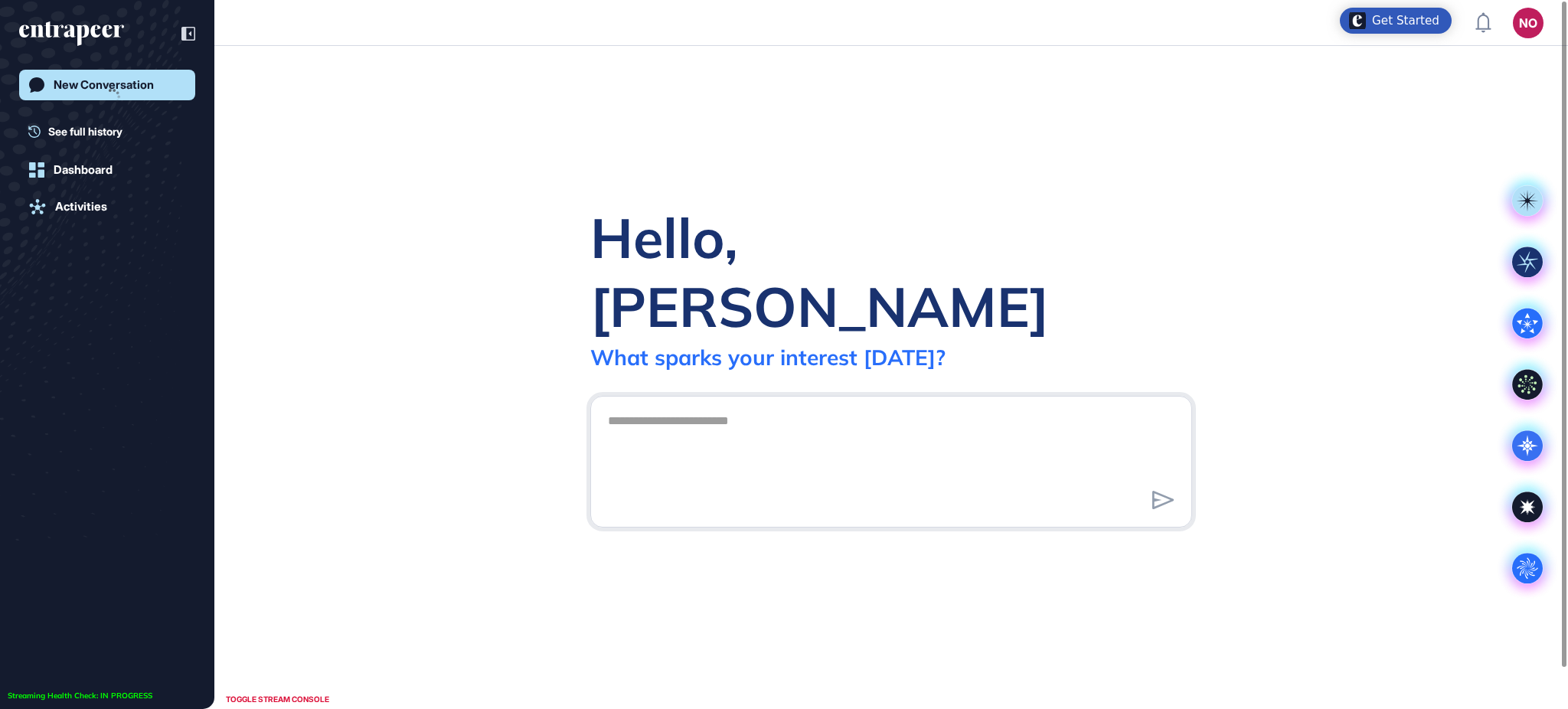
scroll to position [1, 1]
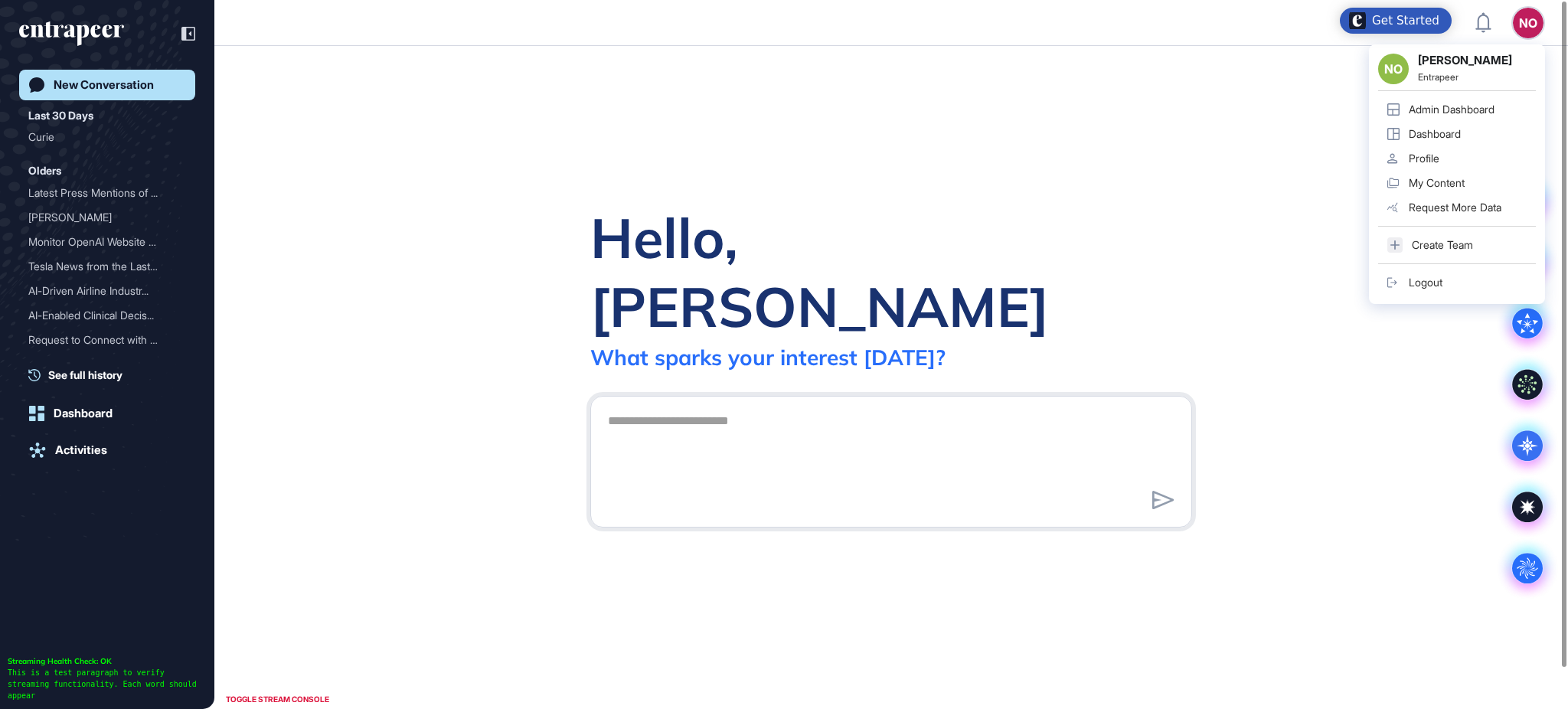
click at [1492, 106] on div "Admin Dashboard" at bounding box center [1451, 109] width 86 height 12
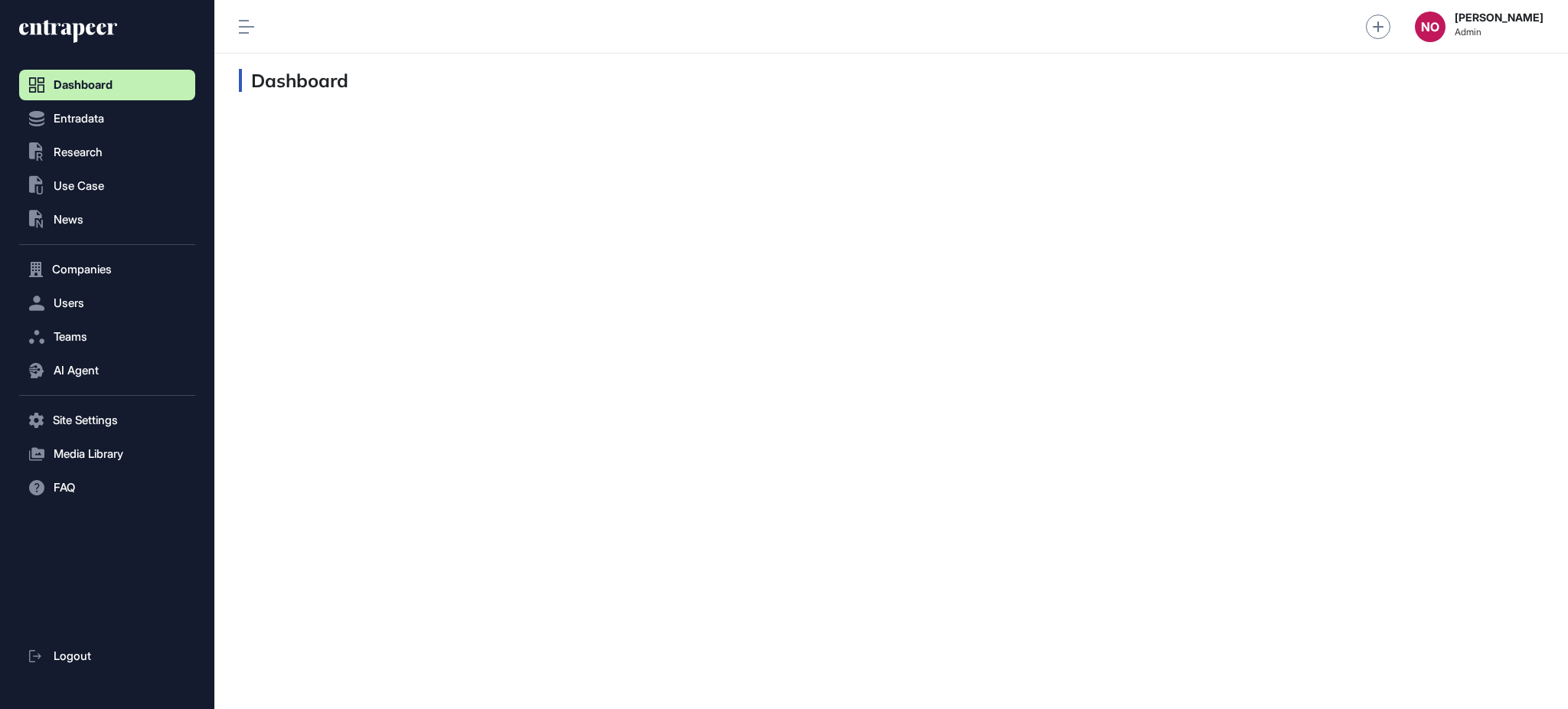
scroll to position [1, 1]
click at [121, 121] on button "Entradata" at bounding box center [107, 118] width 176 height 30
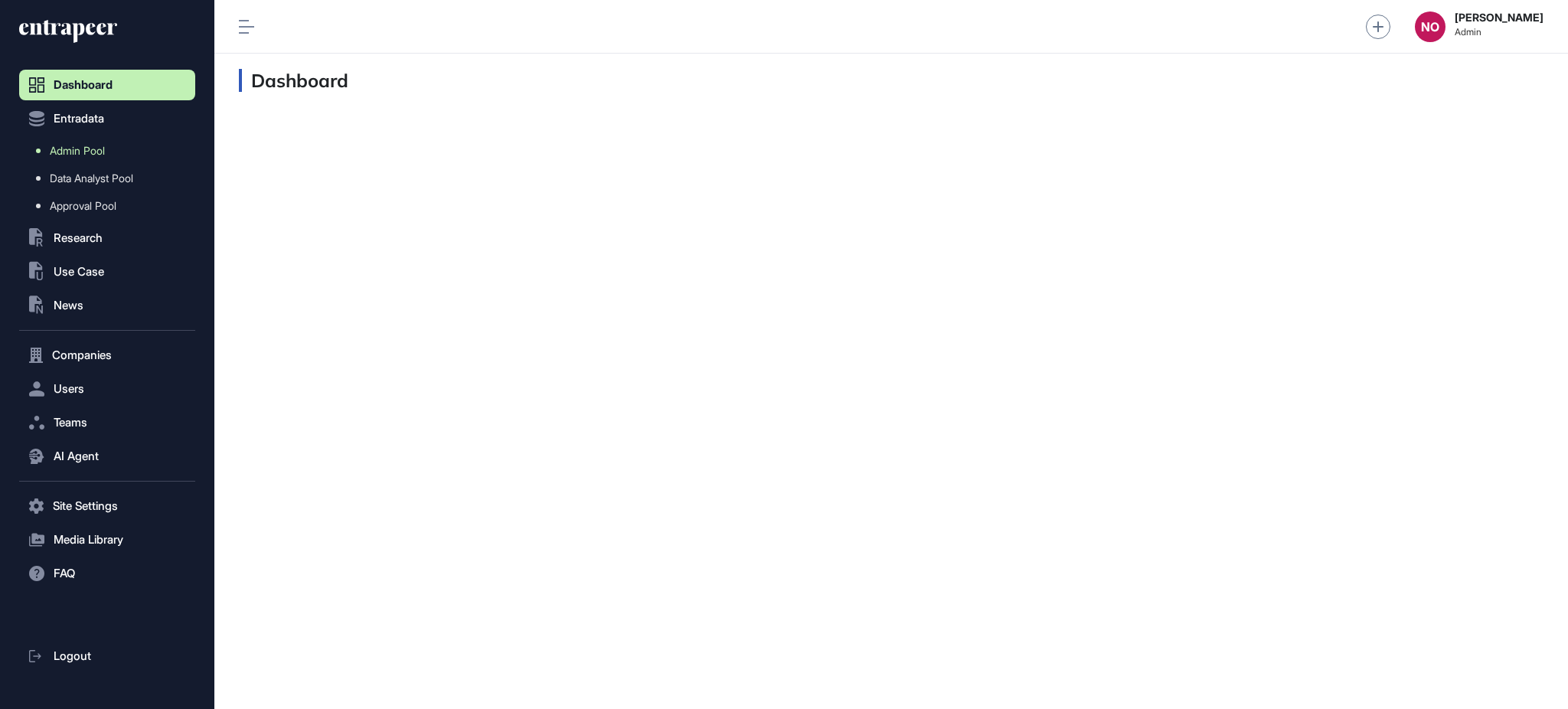
click at [83, 152] on span "Admin Pool" at bounding box center [77, 151] width 55 height 12
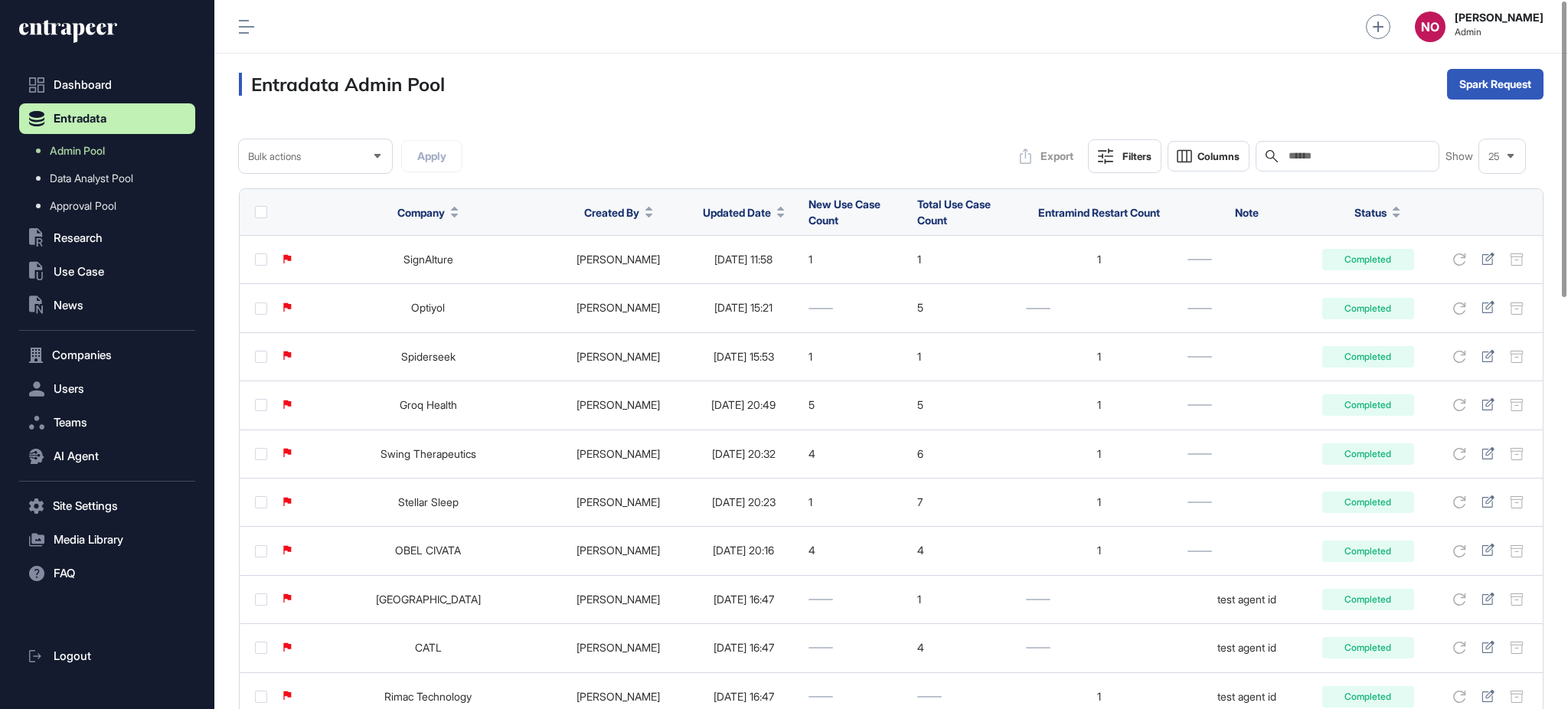
click at [709, 210] on span "Updated Date" at bounding box center [736, 212] width 68 height 16
click at [734, 266] on div "Sort Descending" at bounding box center [725, 276] width 95 height 22
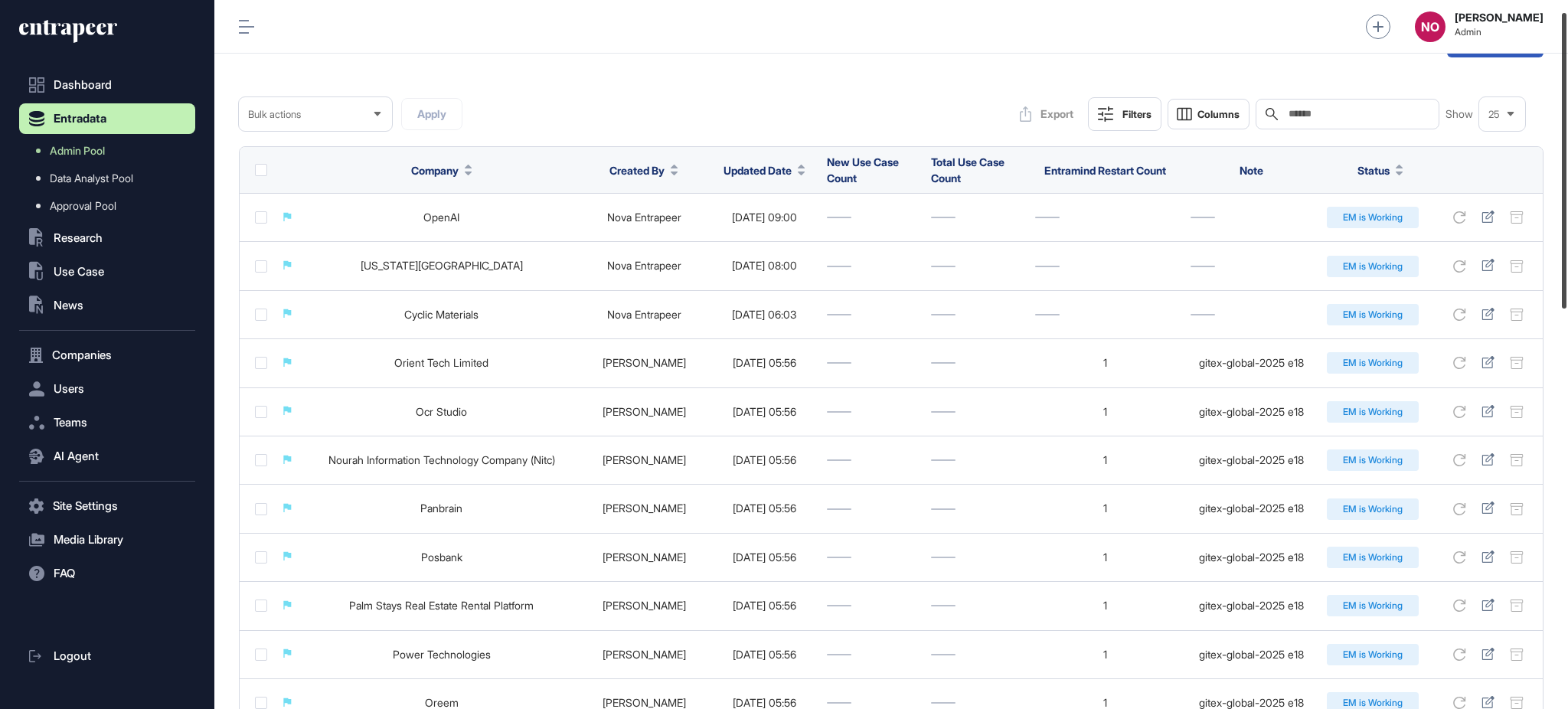
scroll to position [13, 0]
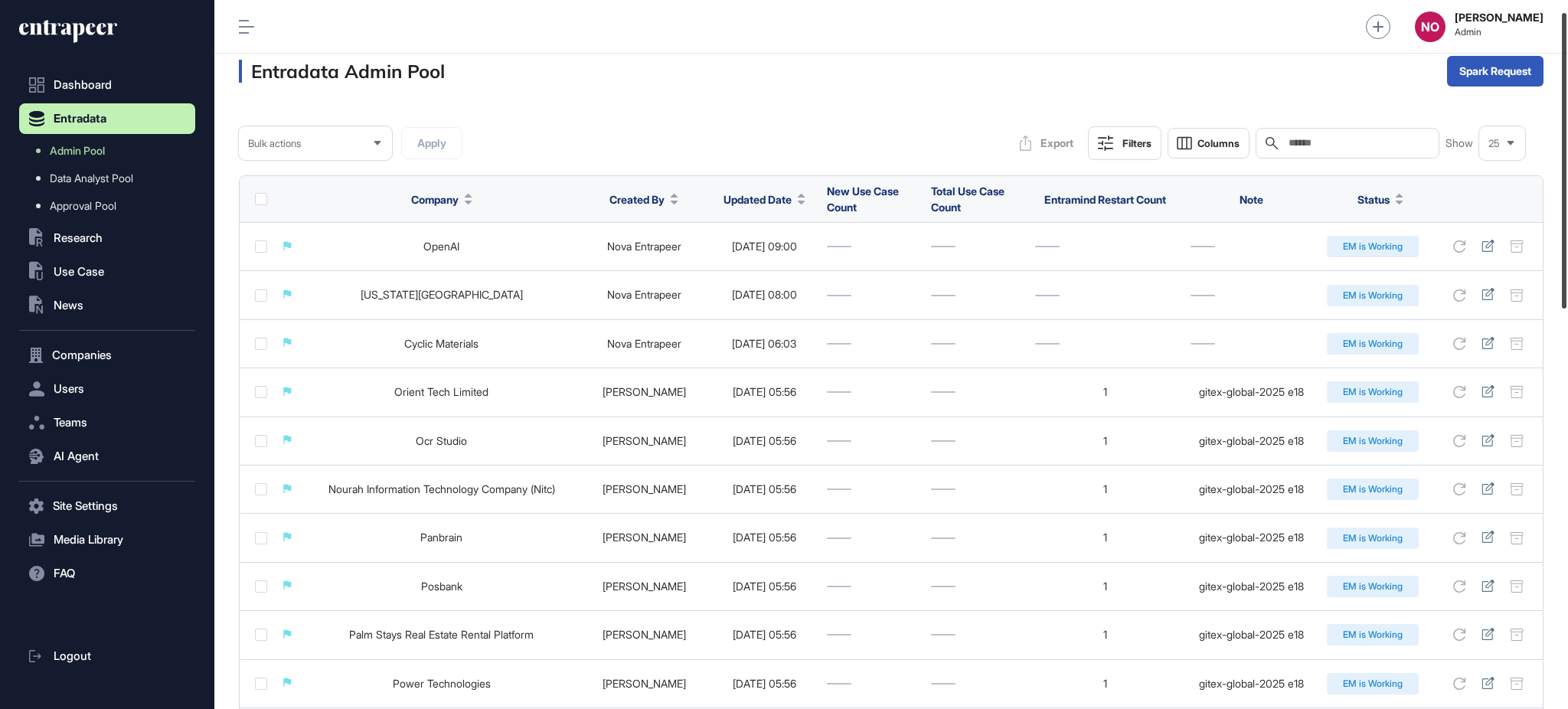
click at [1566, 244] on div at bounding box center [1564, 161] width 5 height 295
click at [111, 272] on button ".st0{fill:currentColor} Use Case" at bounding box center [107, 271] width 176 height 30
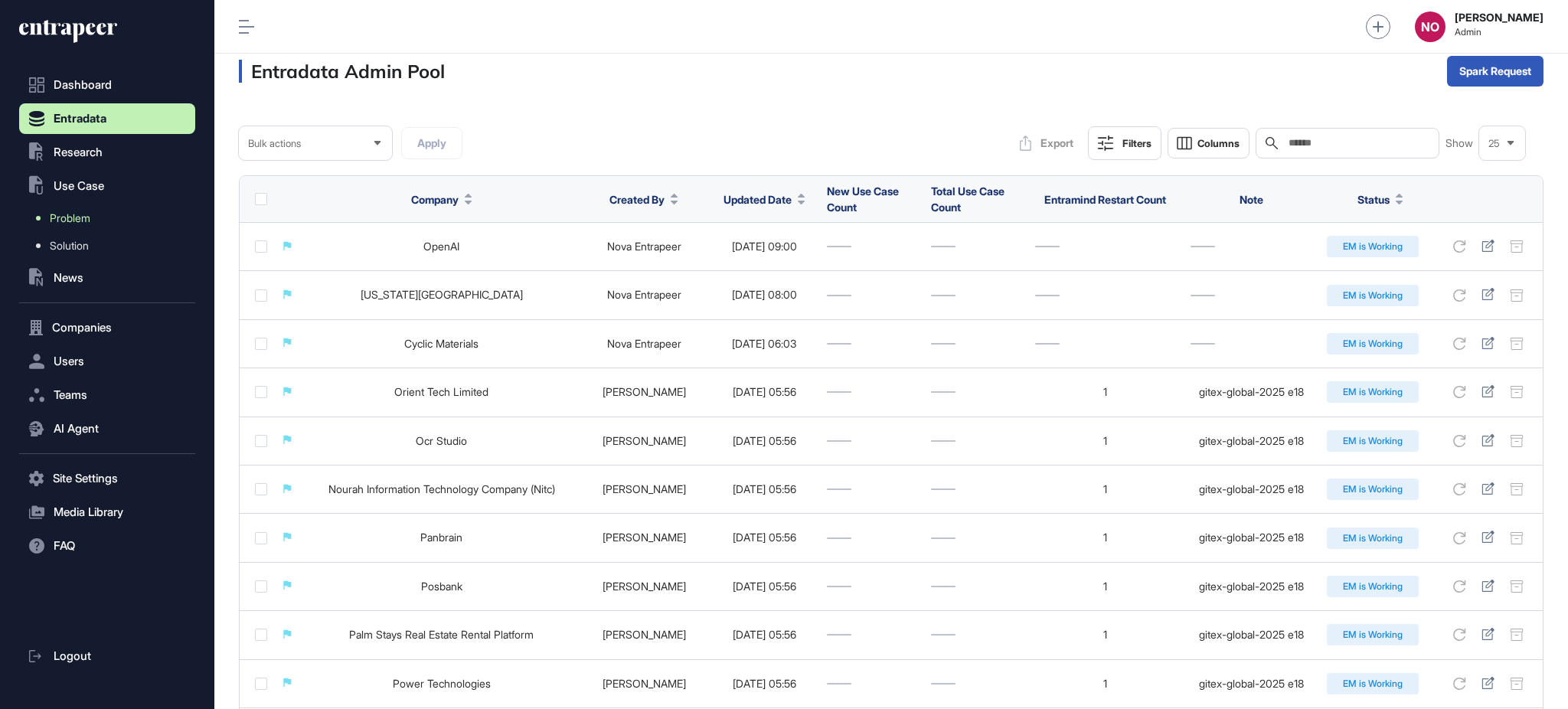
click at [116, 216] on link "Problem" at bounding box center [111, 218] width 168 height 28
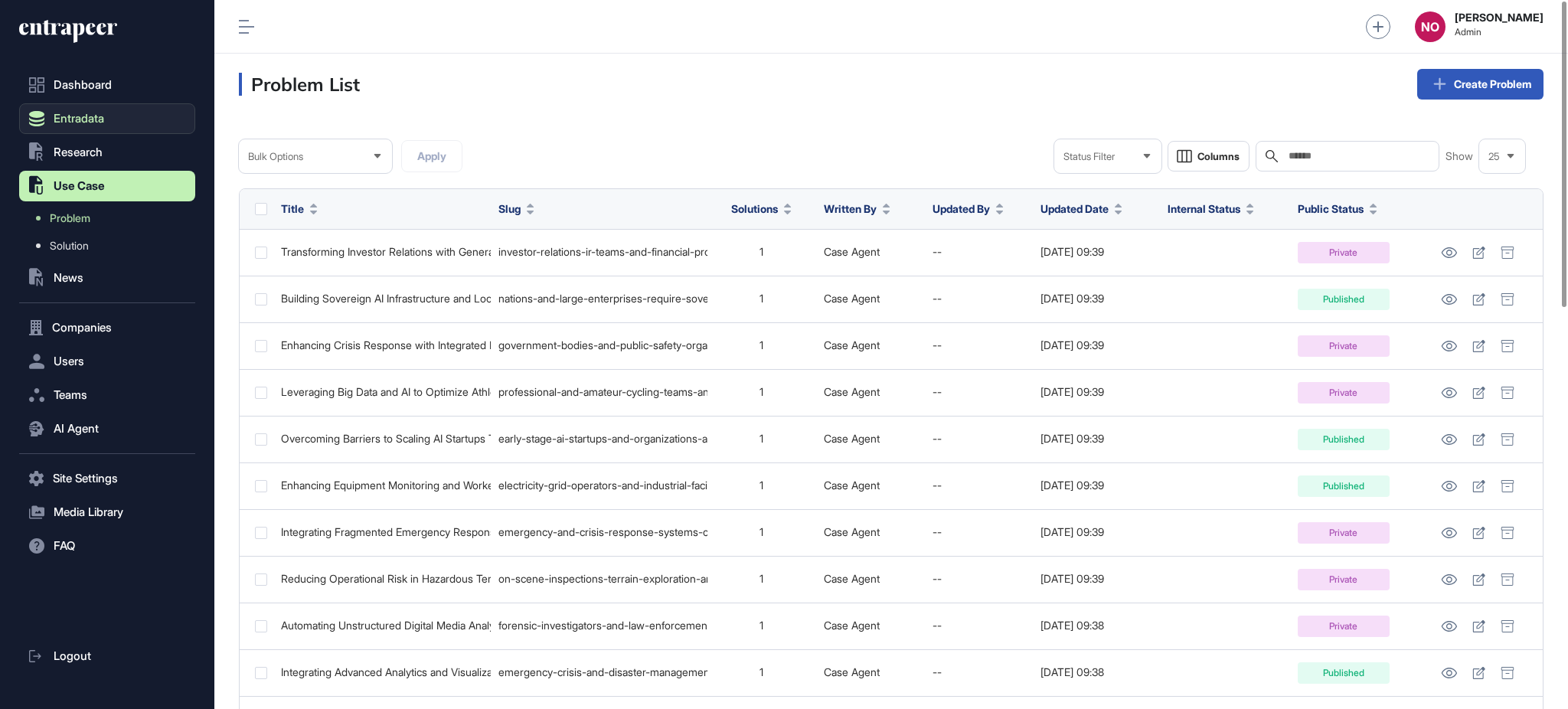
click at [111, 126] on button "Entradata" at bounding box center [107, 118] width 176 height 30
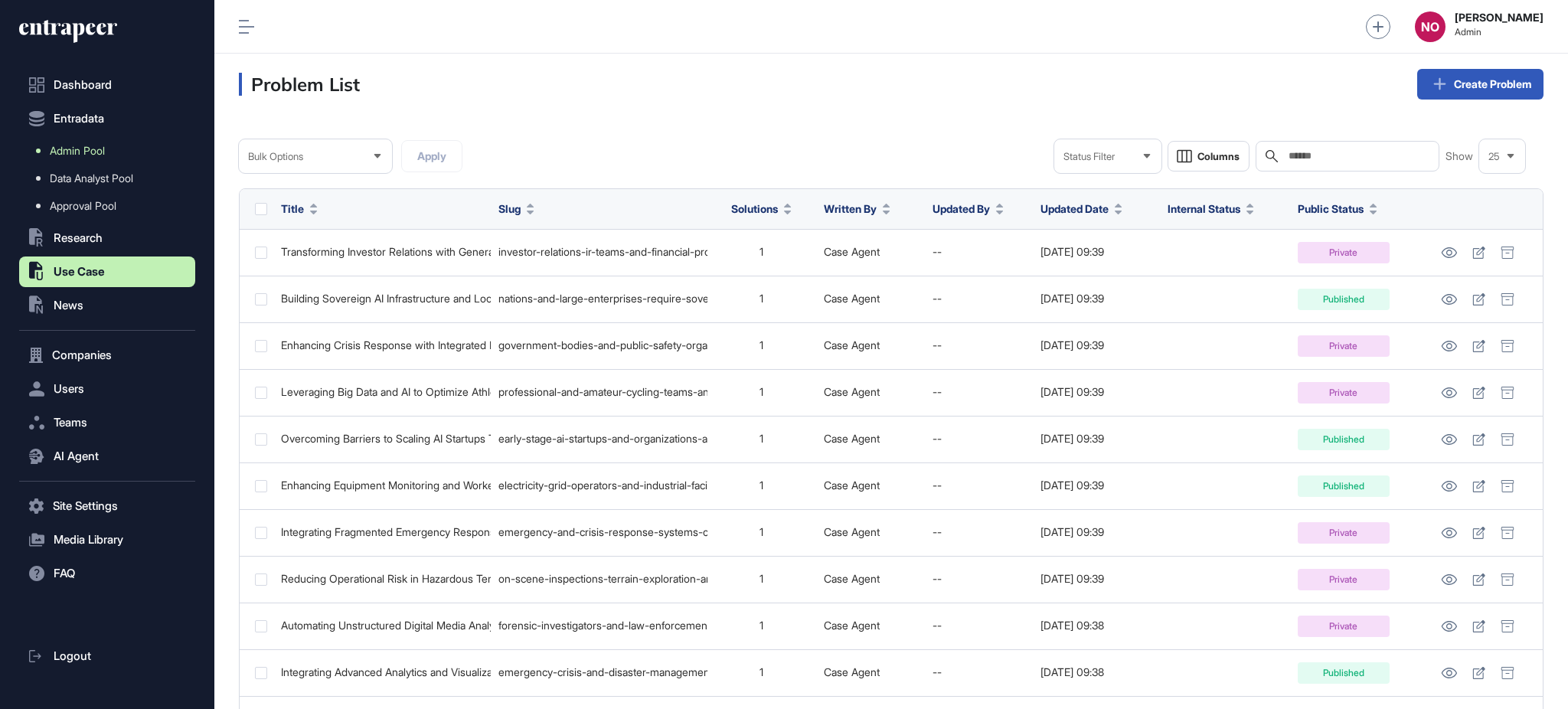
click at [104, 141] on link "Admin Pool" at bounding box center [111, 151] width 168 height 28
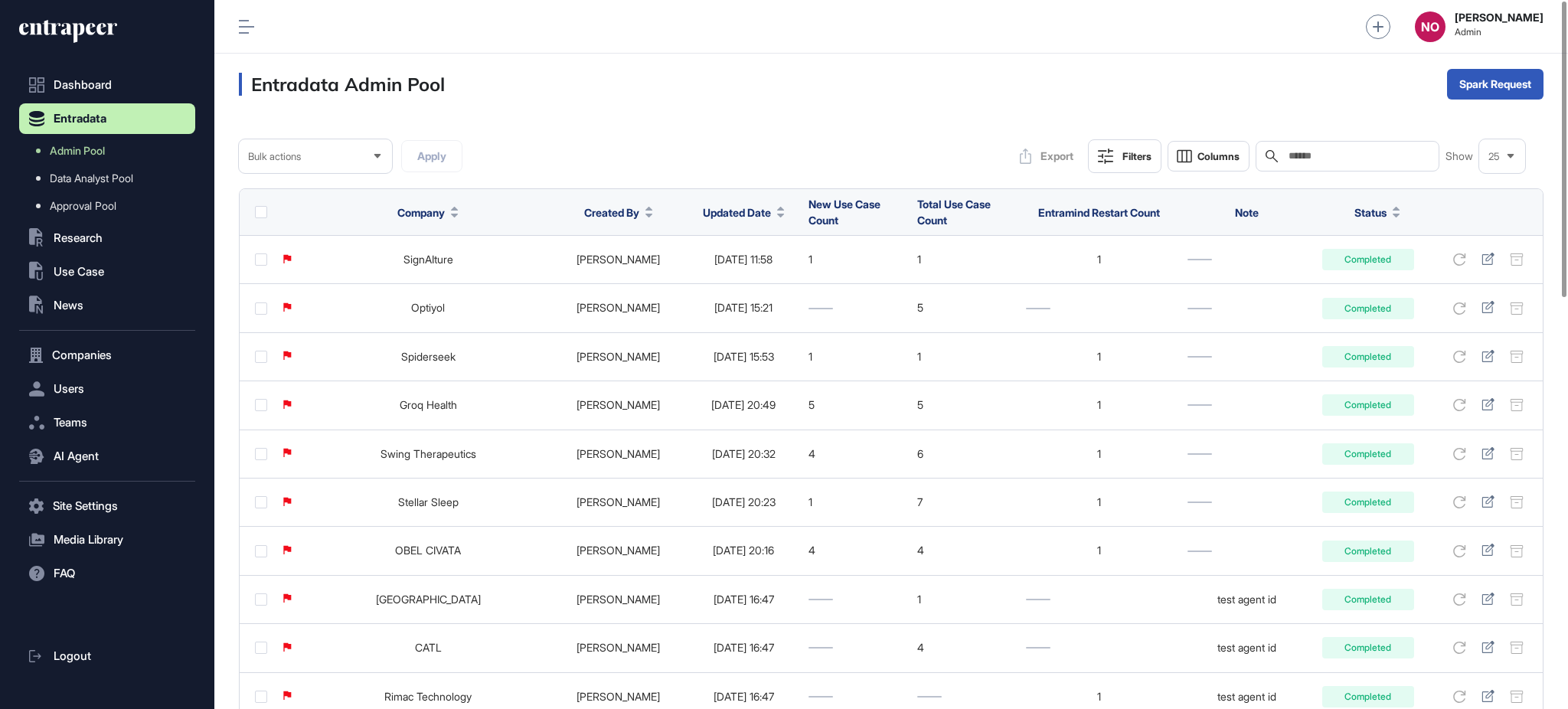
click at [777, 208] on icon at bounding box center [780, 208] width 7 height 4
click at [738, 275] on span "Sort Descending" at bounding box center [734, 277] width 61 height 13
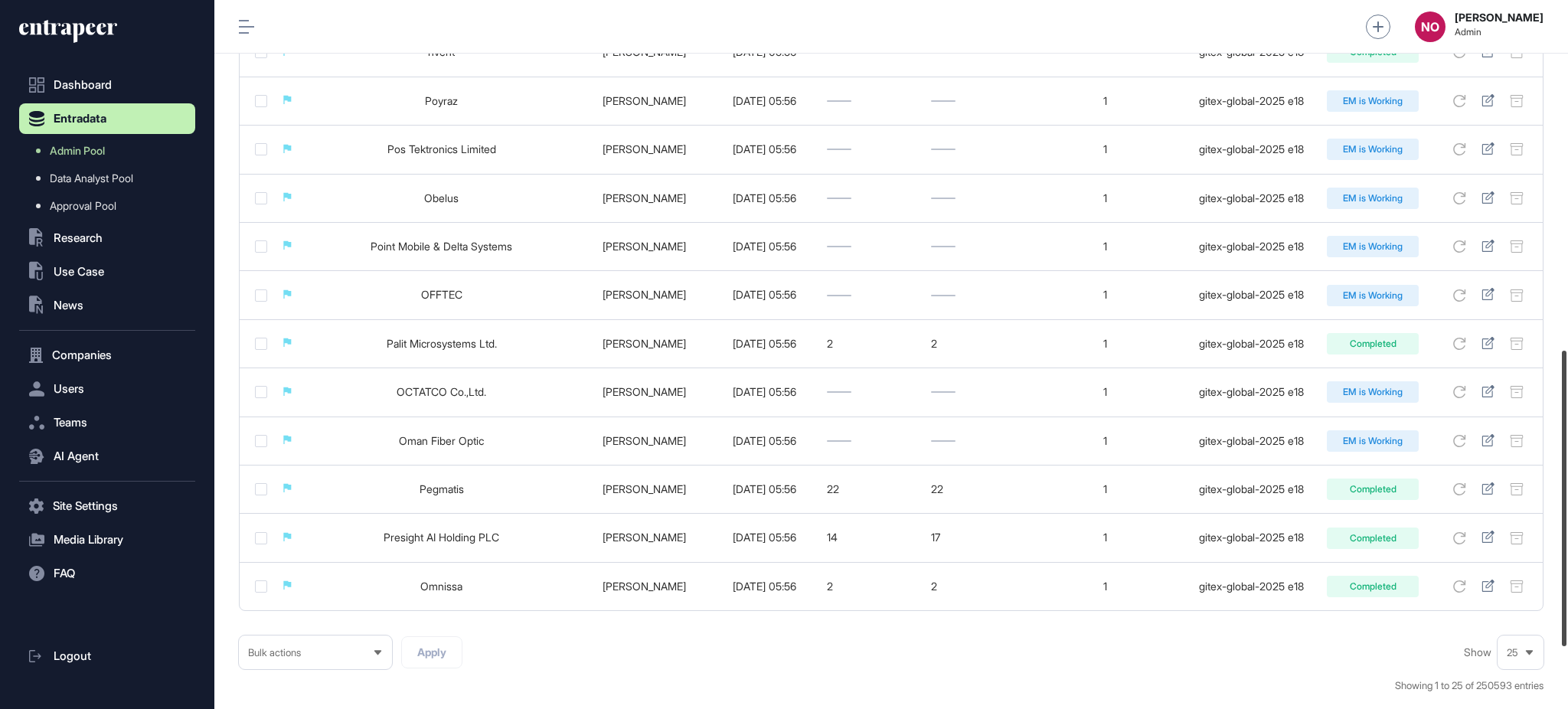
scroll to position [895, 0]
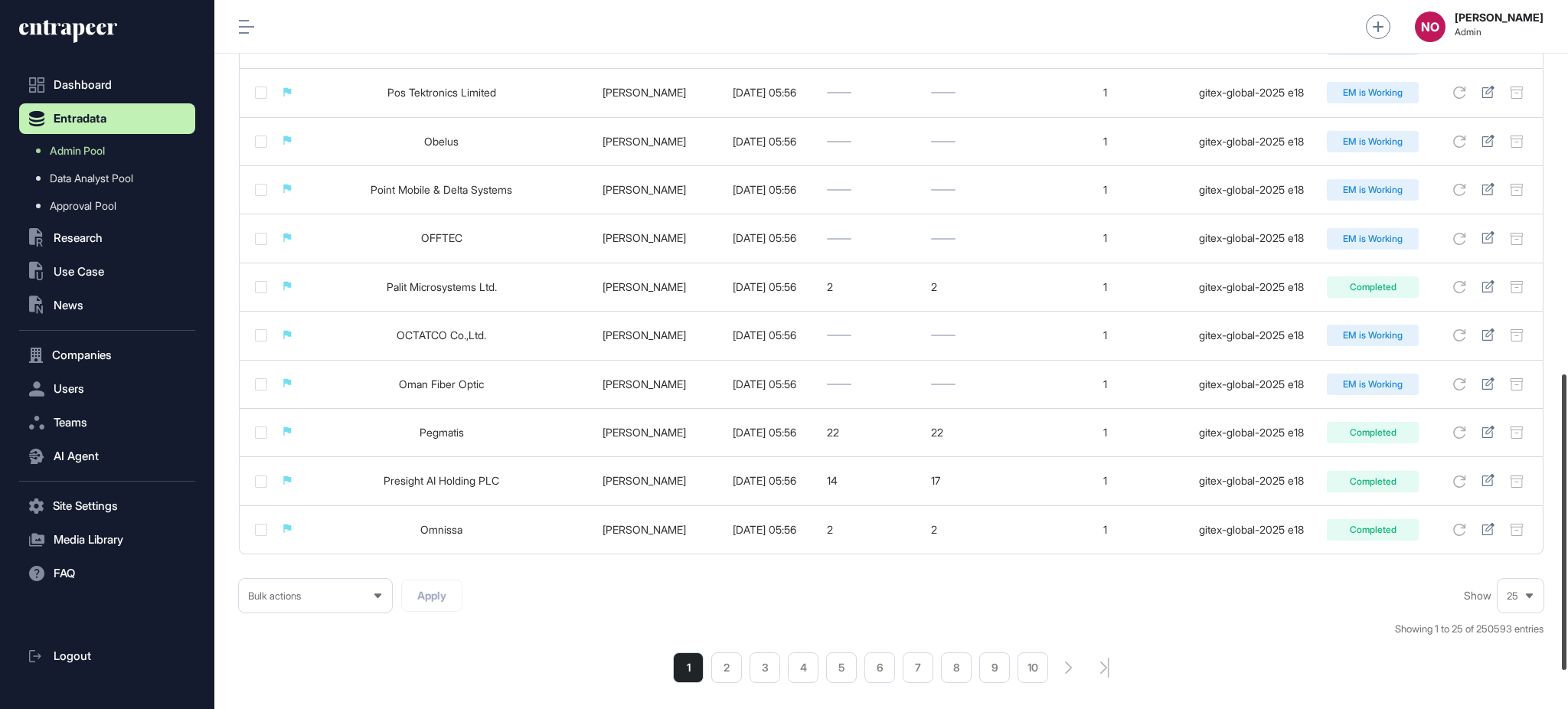
drag, startPoint x: 1566, startPoint y: 237, endPoint x: 1566, endPoint y: 599, distance: 362.0
click at [1566, 599] on div at bounding box center [1564, 522] width 5 height 295
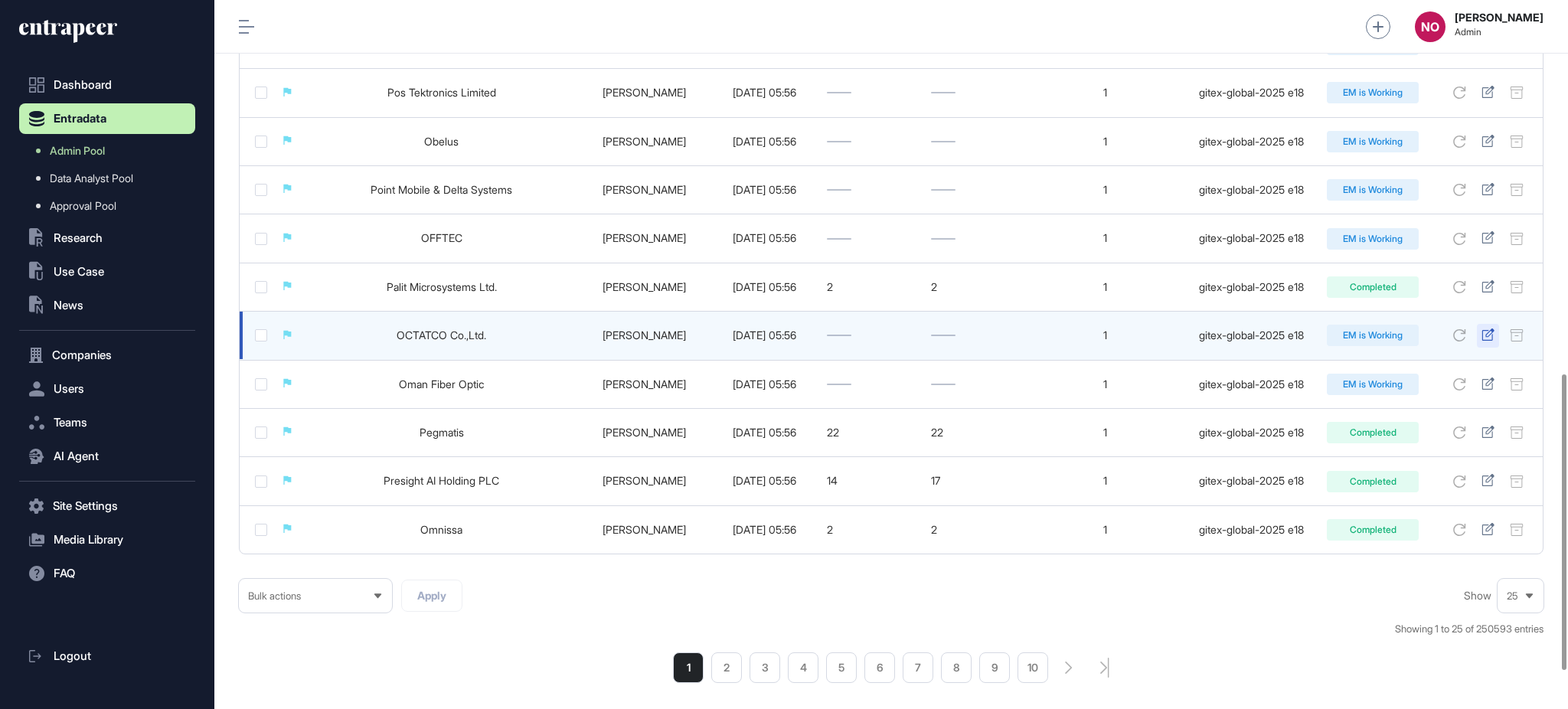
click at [1488, 339] on icon at bounding box center [1487, 334] width 12 height 12
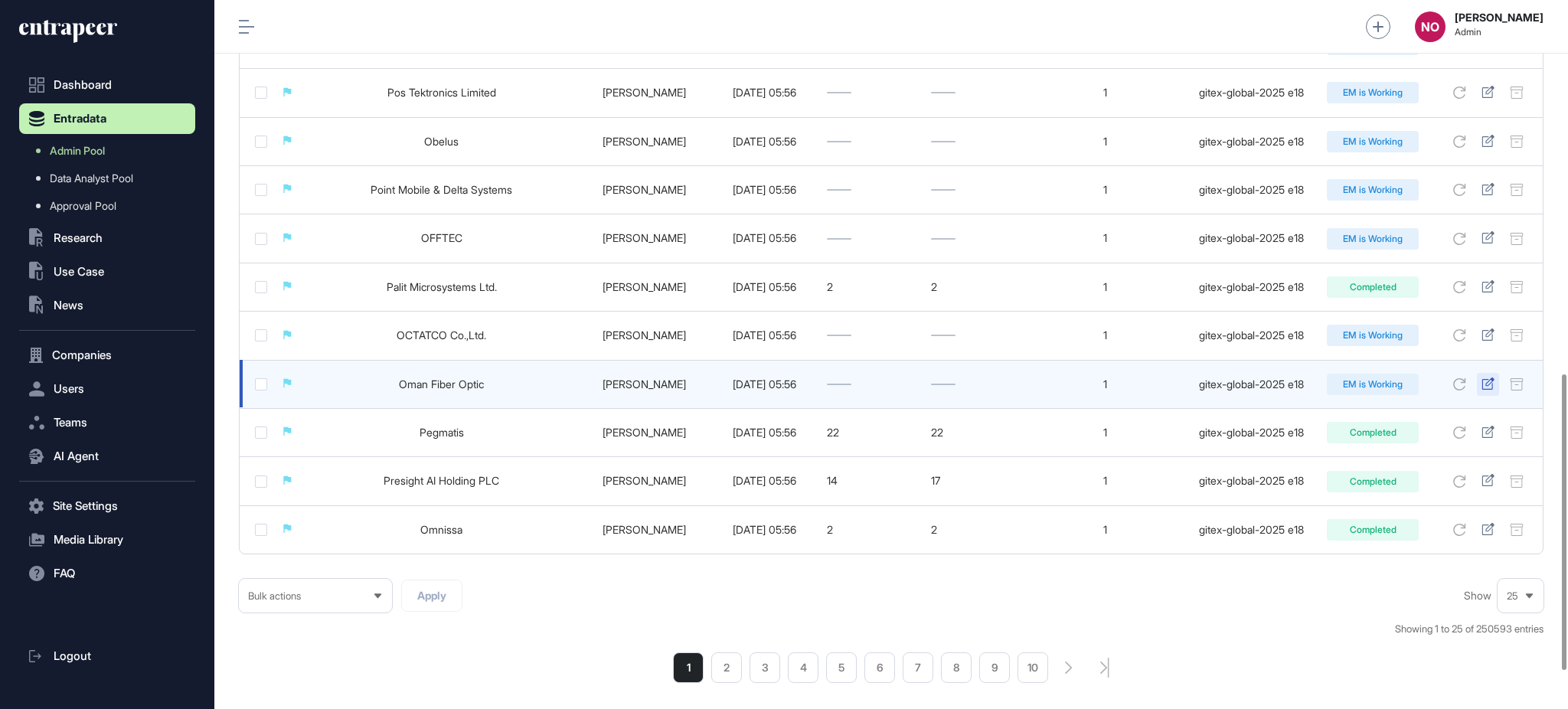
click at [1486, 389] on icon at bounding box center [1488, 383] width 13 height 12
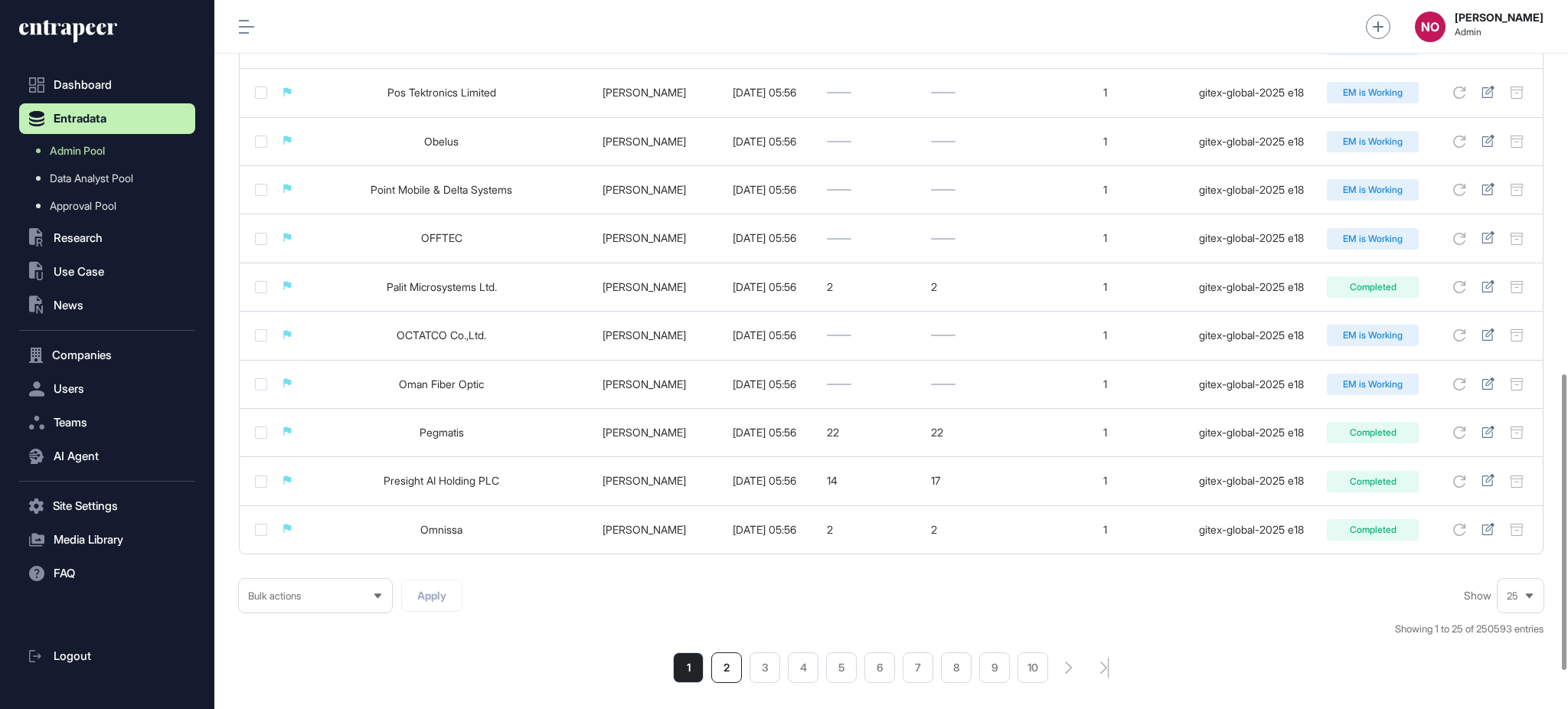
click at [724, 674] on li "2" at bounding box center [726, 667] width 30 height 30
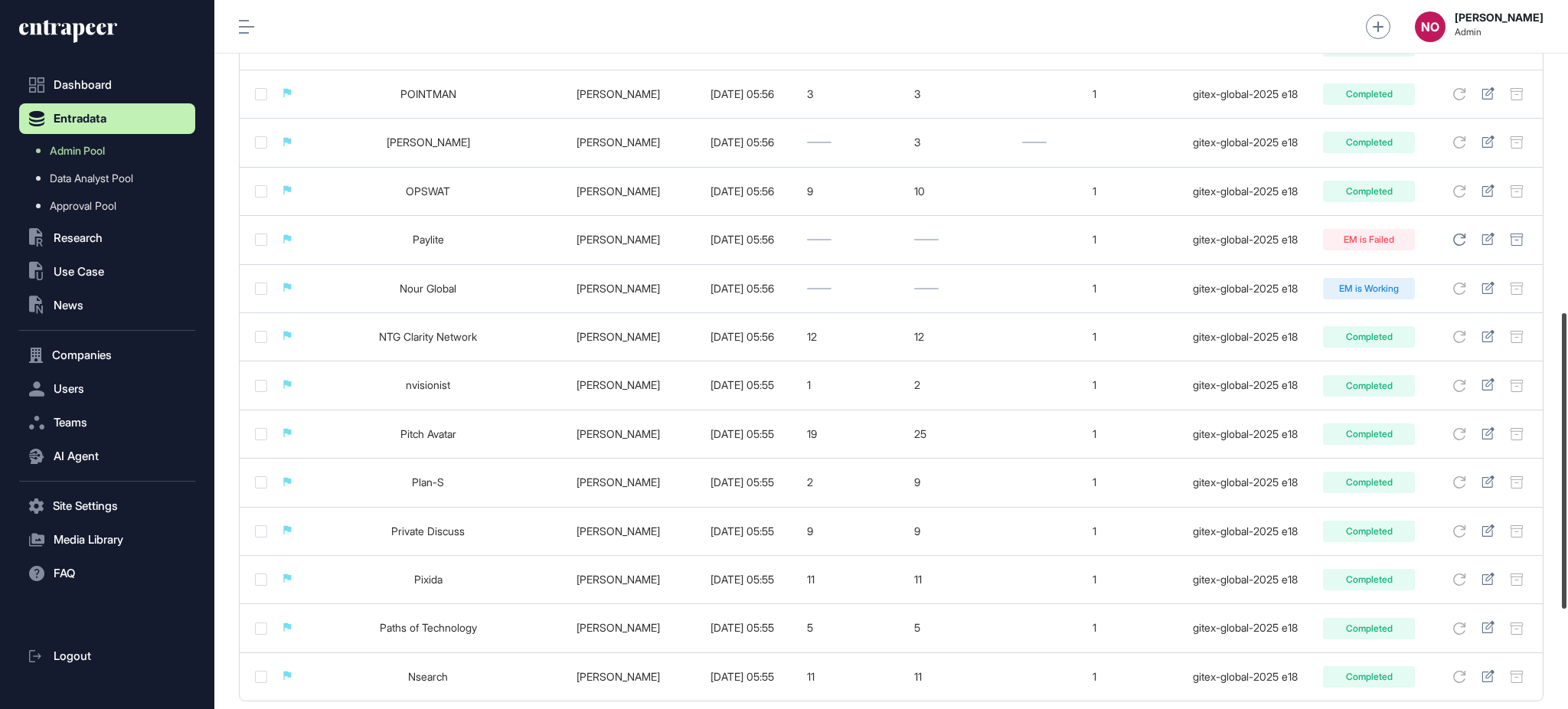
scroll to position [739, 0]
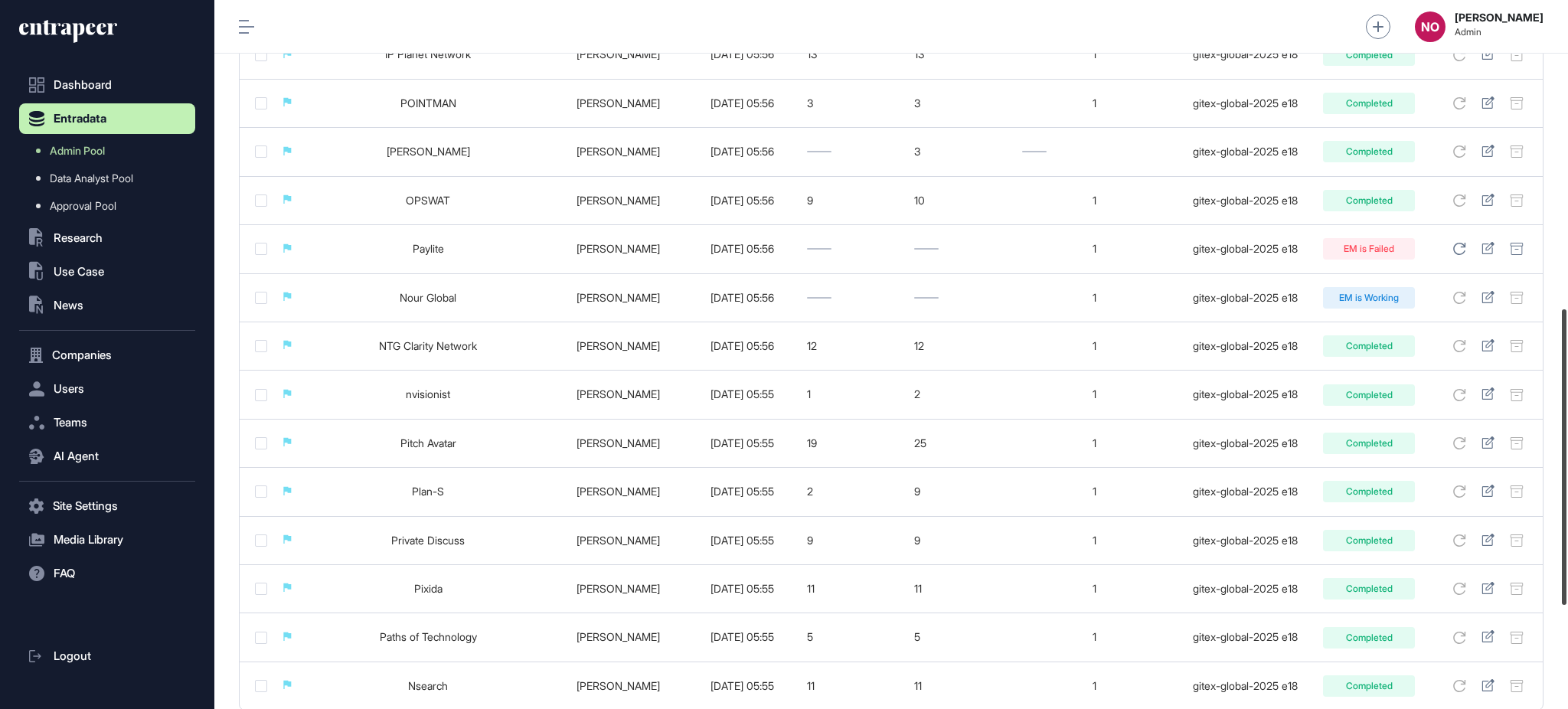
drag, startPoint x: 1566, startPoint y: 133, endPoint x: 1566, endPoint y: 440, distance: 307.0
click at [1566, 440] on div at bounding box center [1564, 457] width 5 height 295
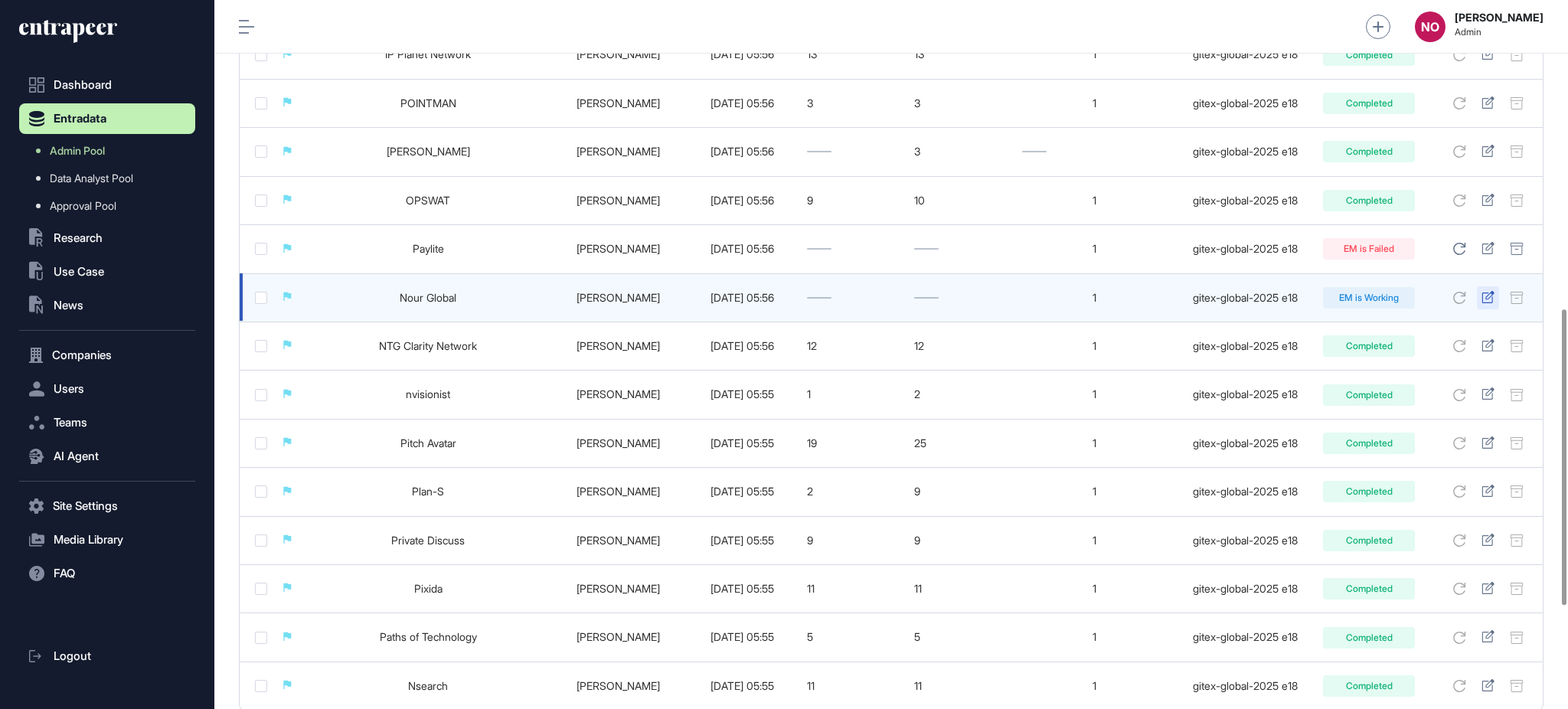
click at [1484, 293] on icon at bounding box center [1488, 297] width 13 height 12
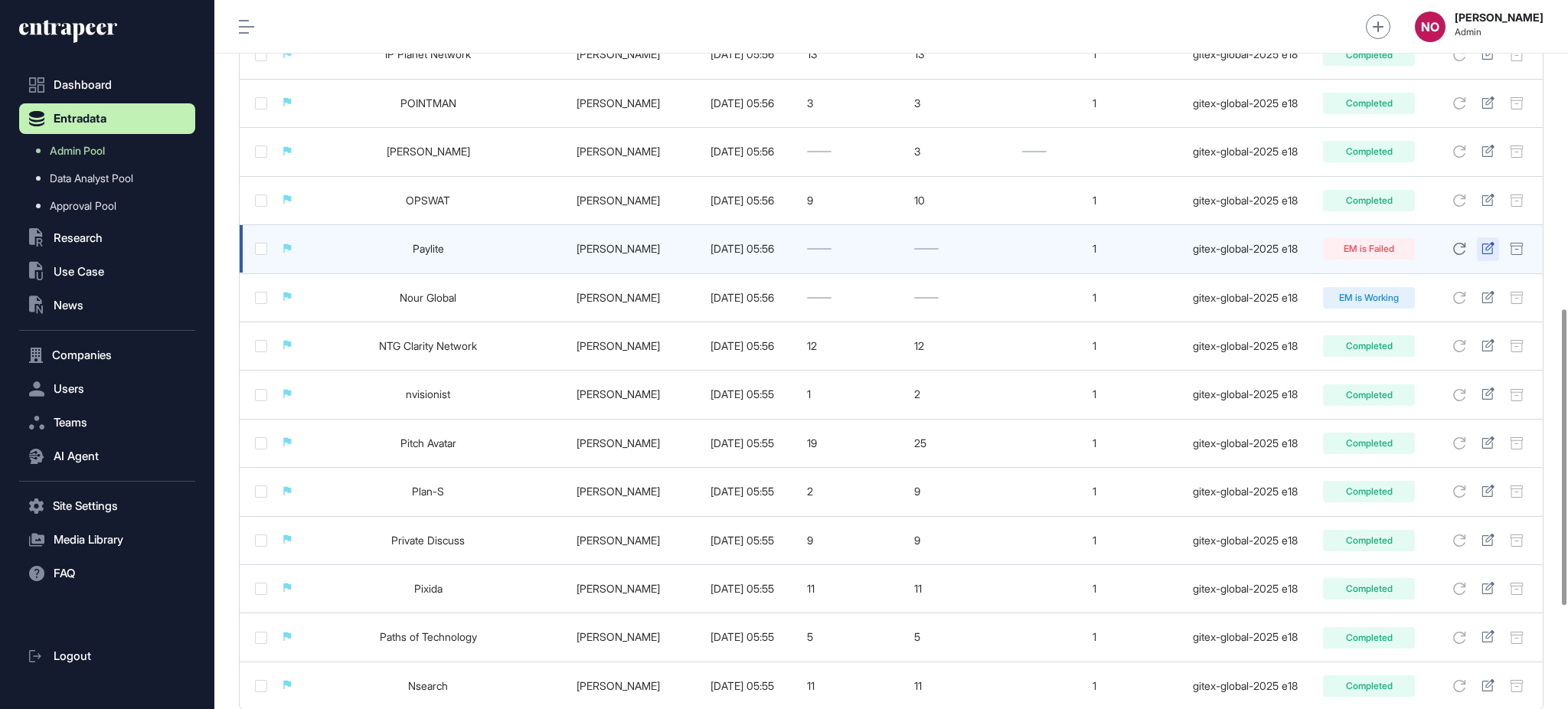
click at [1488, 254] on icon at bounding box center [1488, 248] width 13 height 12
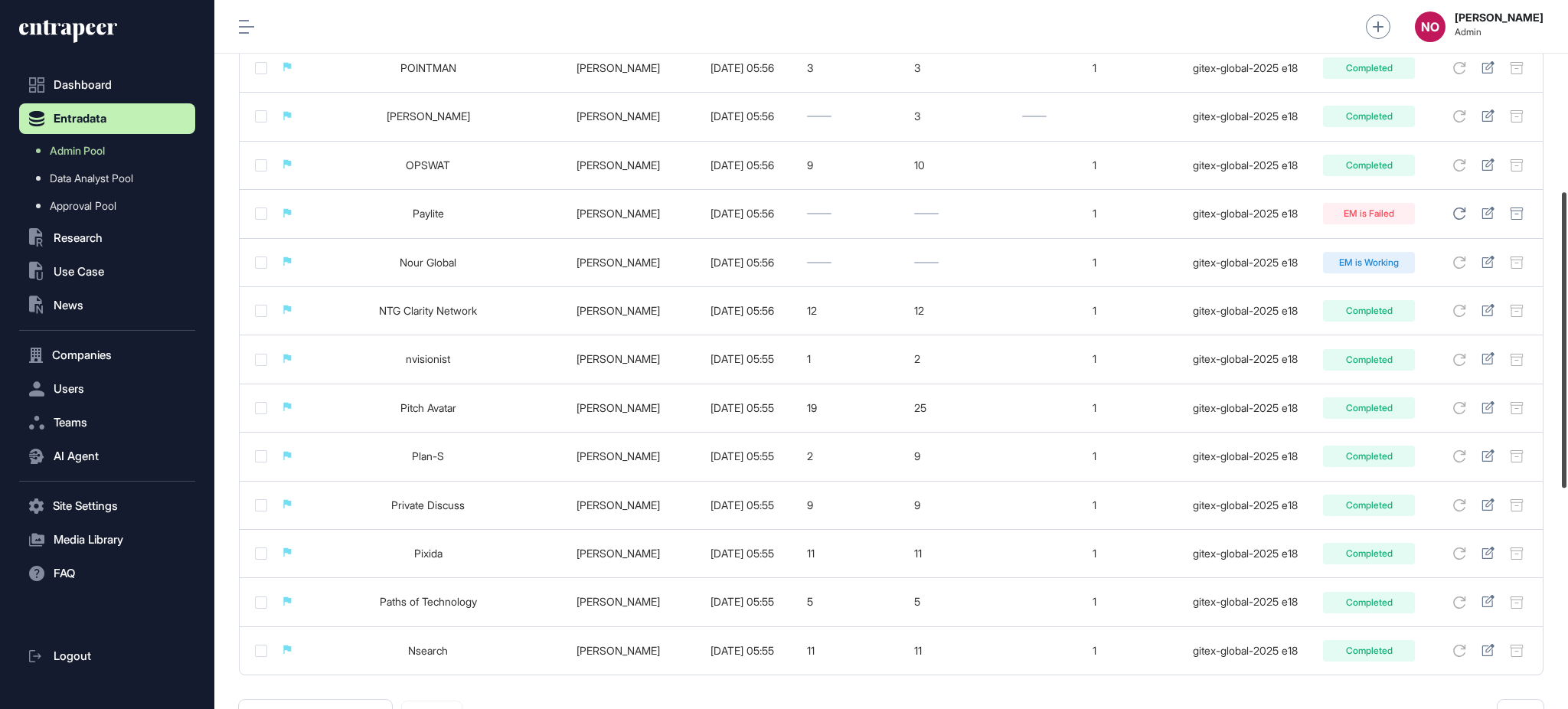
scroll to position [987, 0]
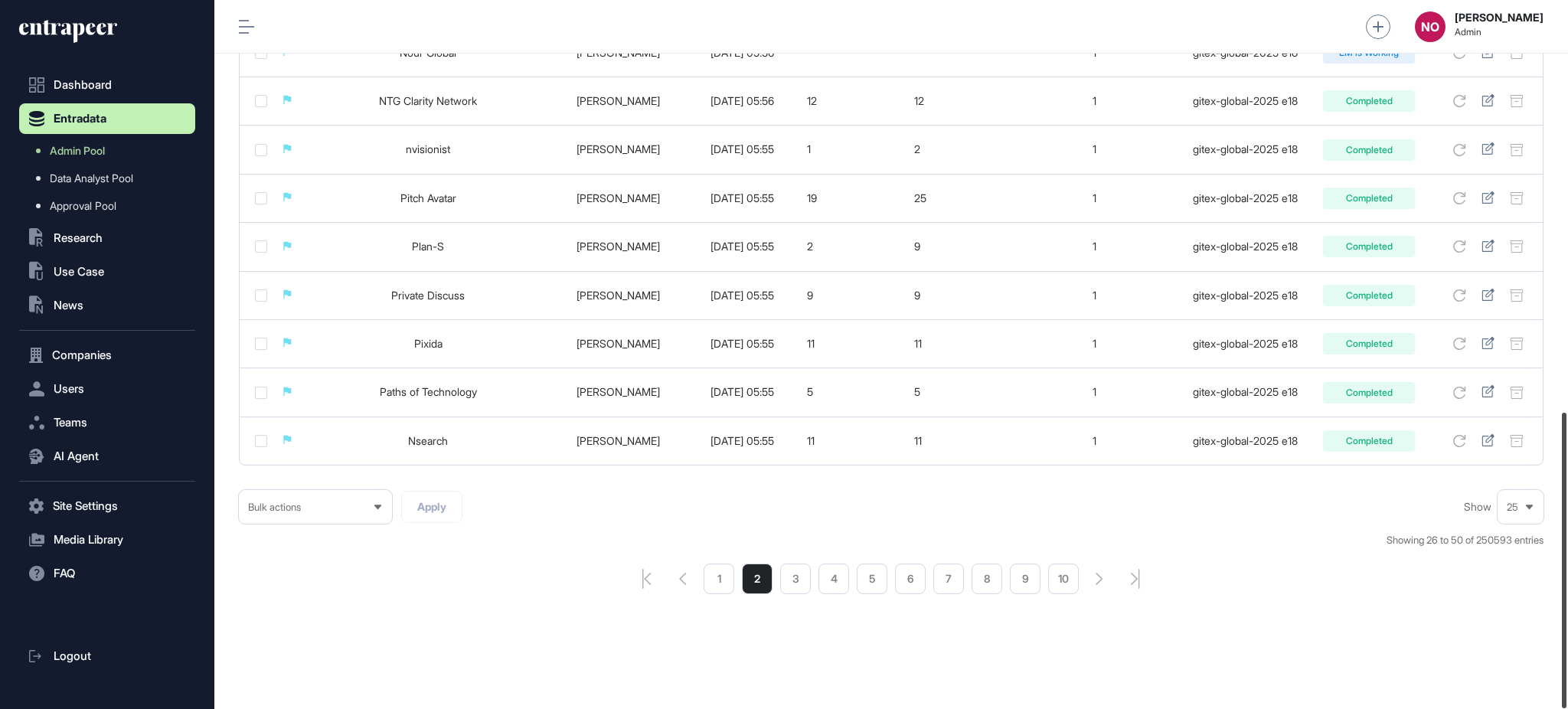
drag, startPoint x: 1566, startPoint y: 386, endPoint x: 1566, endPoint y: 757, distance: 371.0
click at [1566, 708] on html "Dashboard Entradata Admin Pool Data Analyst Pool Approval Pool .st0{fill:curren…" at bounding box center [784, 416] width 1568 height 831
drag, startPoint x: 1566, startPoint y: 534, endPoint x: 1329, endPoint y: 643, distance: 260.9
click at [1565, 620] on div at bounding box center [1564, 560] width 5 height 295
click at [724, 587] on li "1" at bounding box center [718, 578] width 30 height 30
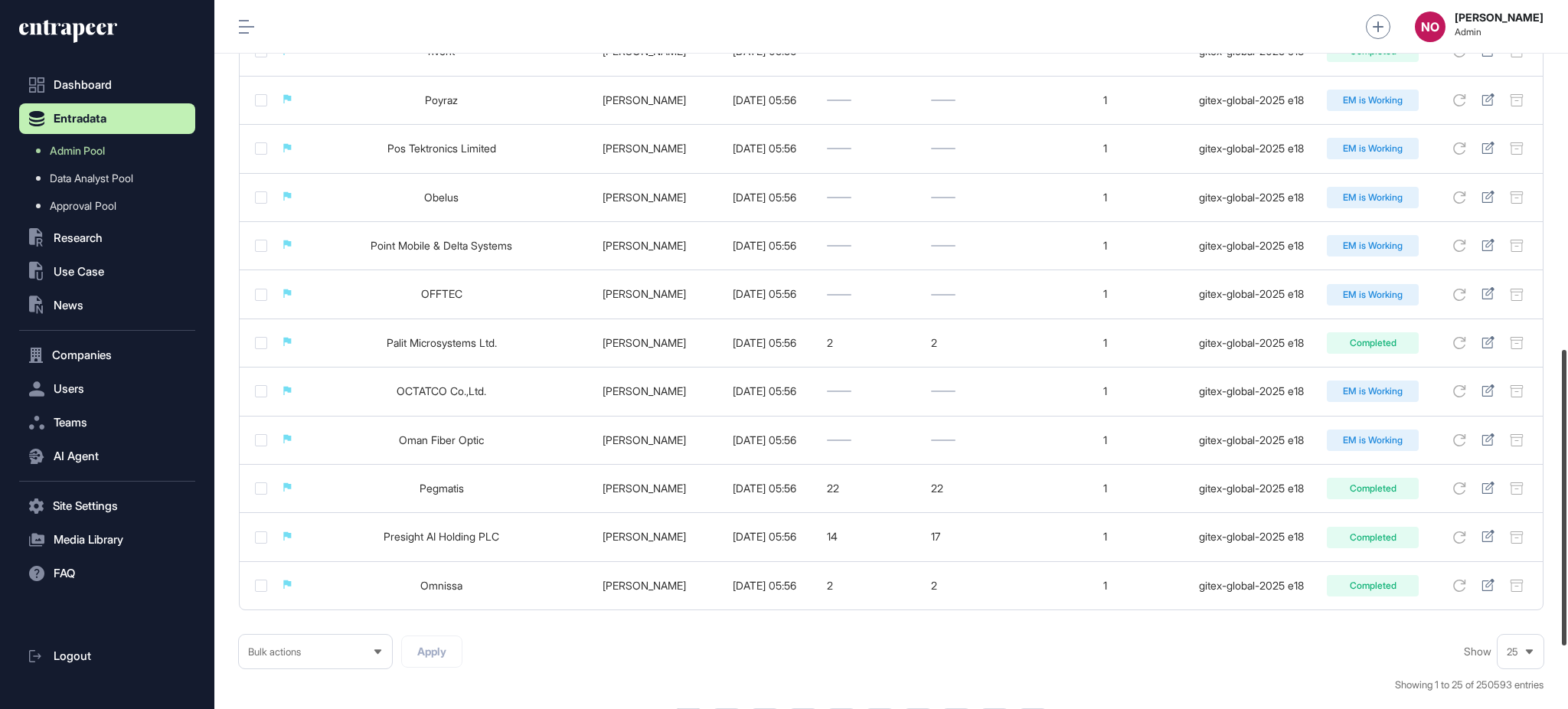
scroll to position [834, 0]
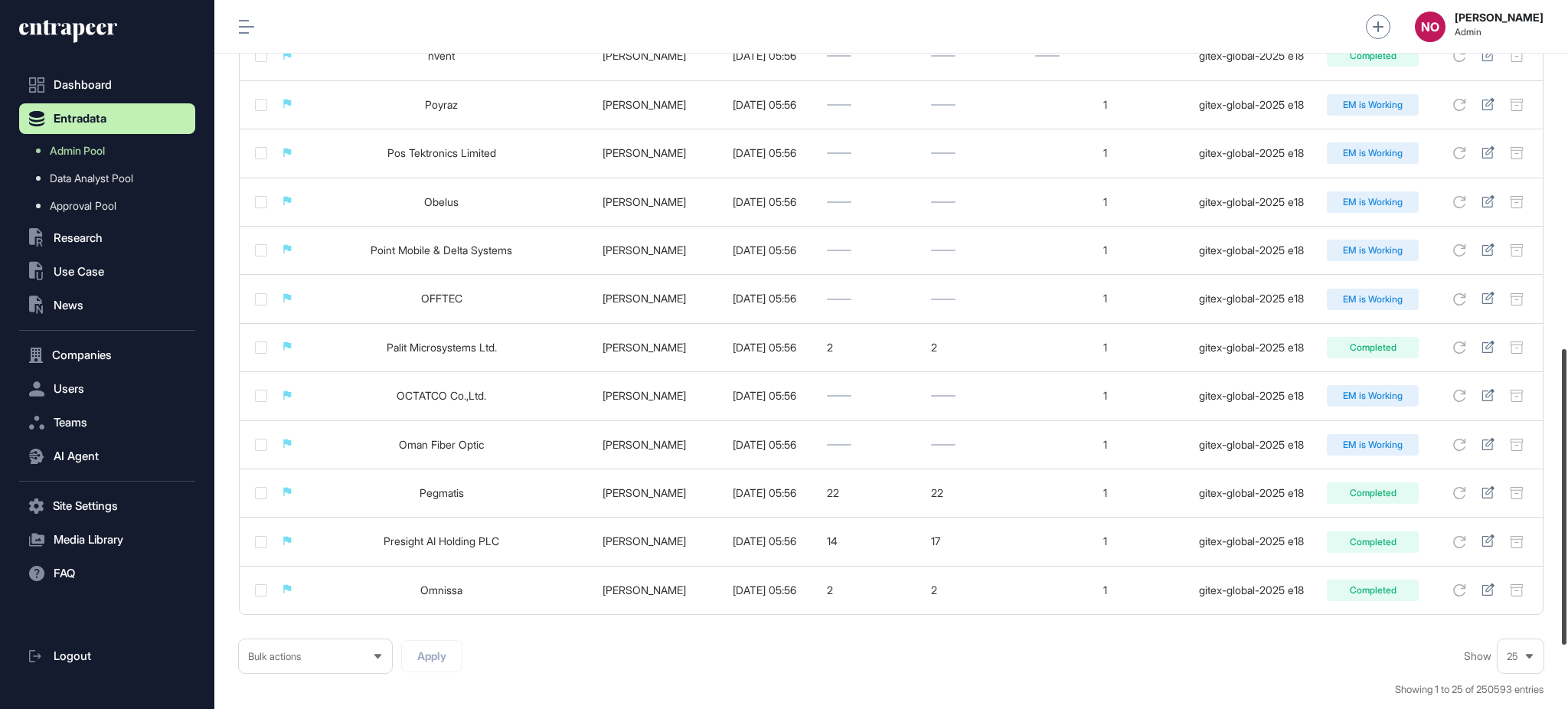
drag, startPoint x: 1566, startPoint y: 164, endPoint x: 1566, endPoint y: 511, distance: 347.0
click at [1566, 511] on div at bounding box center [1564, 497] width 5 height 295
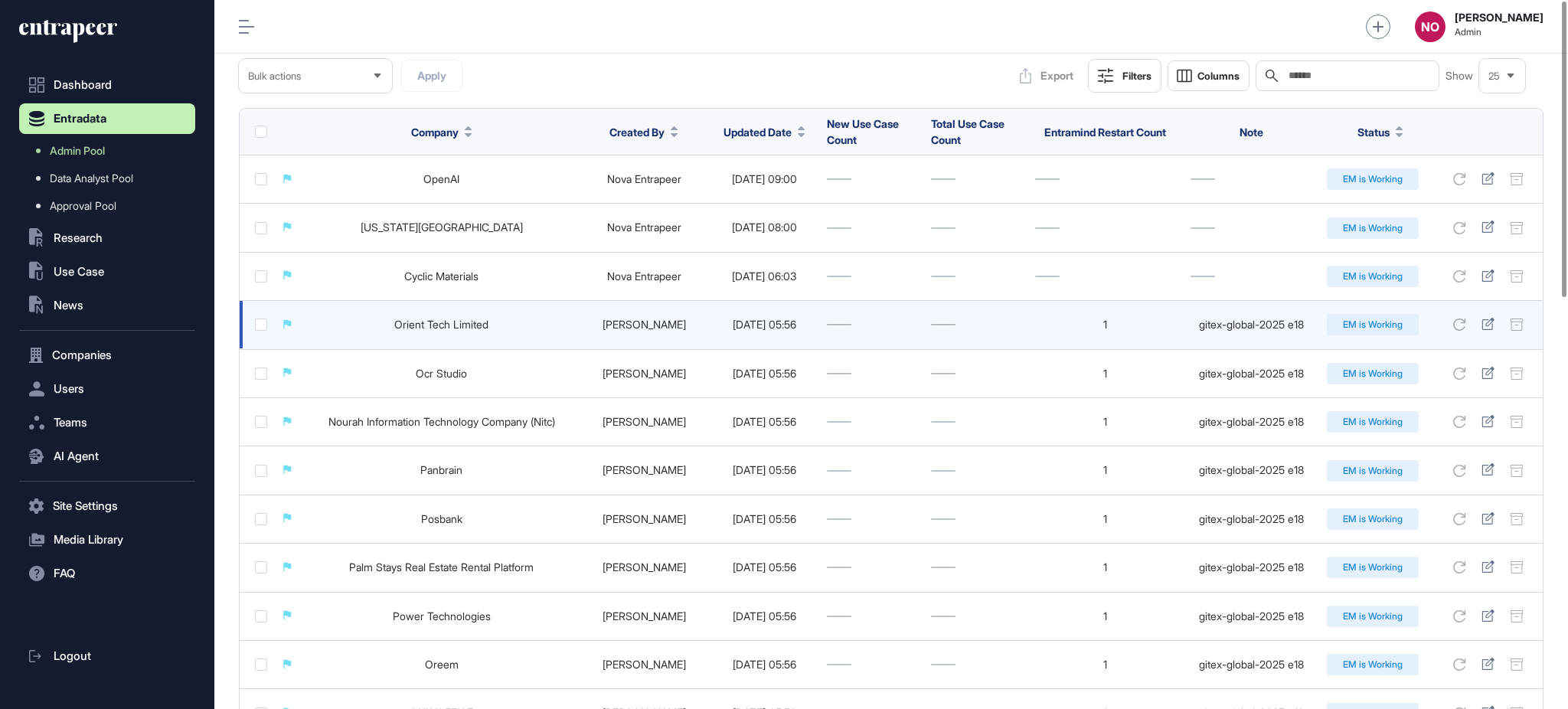
scroll to position [0, 0]
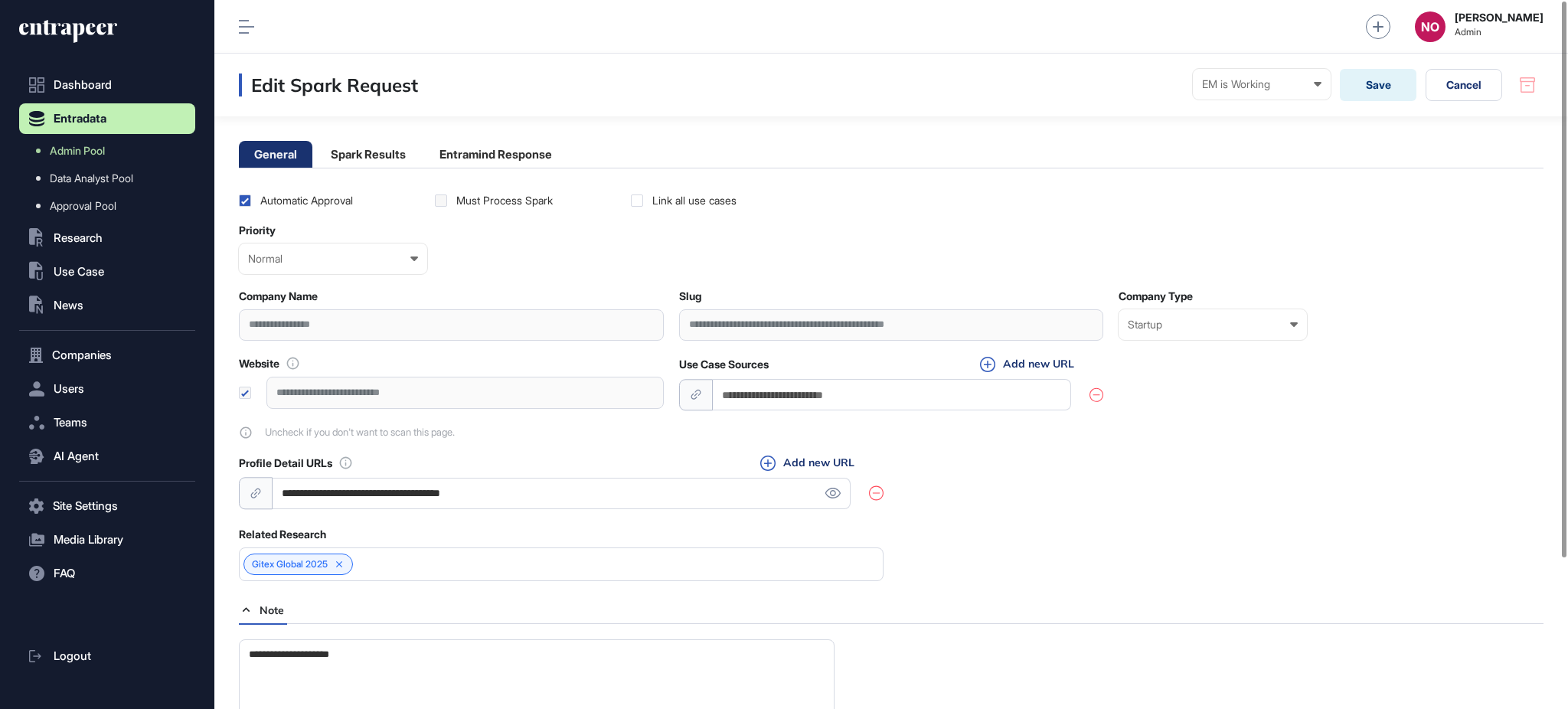
click at [508, 139] on main "**********" at bounding box center [890, 450] width 1353 height 668
click at [508, 152] on li "Entramind Response" at bounding box center [495, 154] width 143 height 27
click at [543, 143] on li "Entramind Response" at bounding box center [495, 154] width 143 height 27
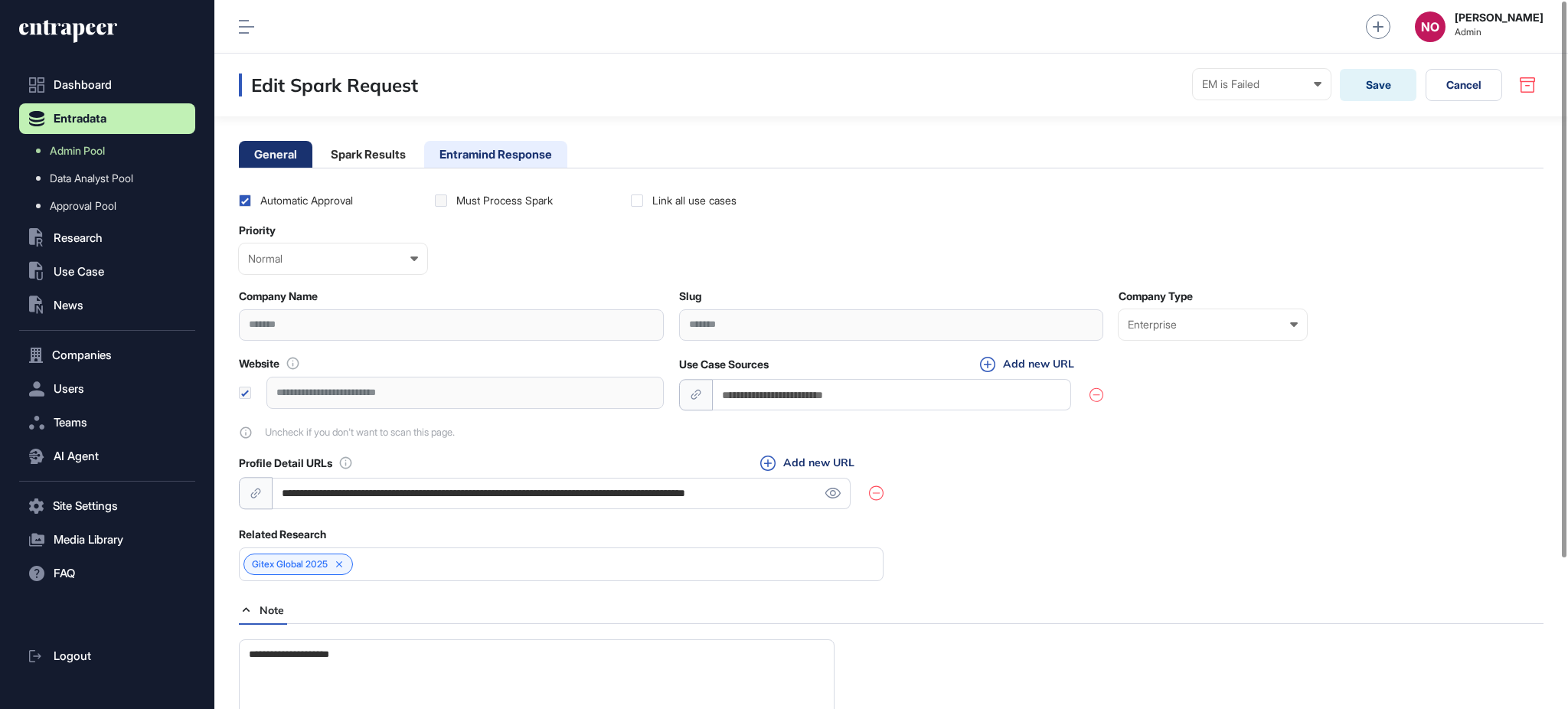
click at [546, 158] on li "Entramind Response" at bounding box center [495, 154] width 143 height 27
click at [551, 155] on li "Entramind Response" at bounding box center [495, 154] width 143 height 27
